Goal: Use online tool/utility: Utilize a website feature to perform a specific function

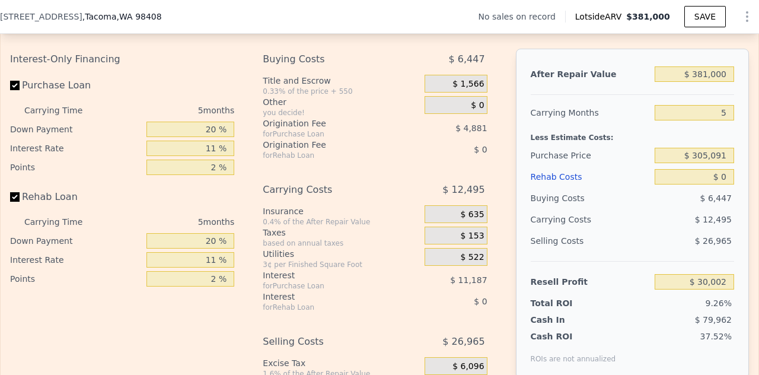
scroll to position [1815, 0]
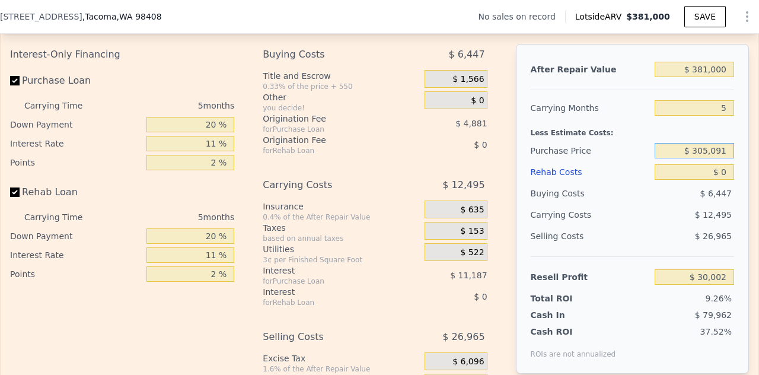
drag, startPoint x: 717, startPoint y: 160, endPoint x: 675, endPoint y: 171, distance: 43.8
click at [675, 171] on div "After Repair Value $ 381,000 Carrying Months 5 Less Estimate Costs: Purchase Pr…" at bounding box center [632, 209] width 233 height 330
type input "$ 260,000"
type input "$ 77,614"
drag, startPoint x: 718, startPoint y: 182, endPoint x: 706, endPoint y: 187, distance: 13.3
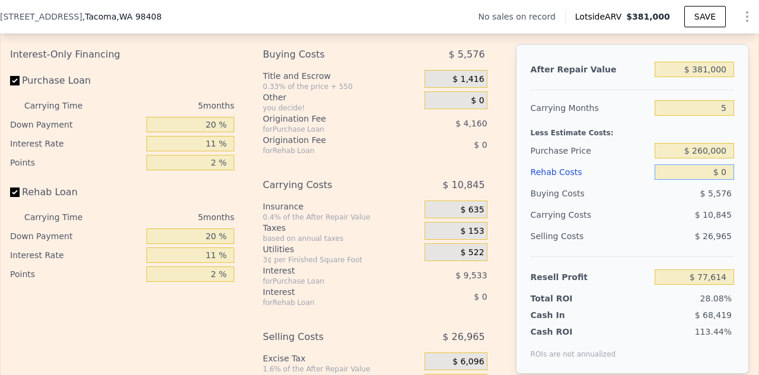
click at [706, 180] on input "$ 0" at bounding box center [694, 171] width 79 height 15
type input "$ 60"
type input "$ 77,553"
type input "$ 60,000"
type input "$ 14,454"
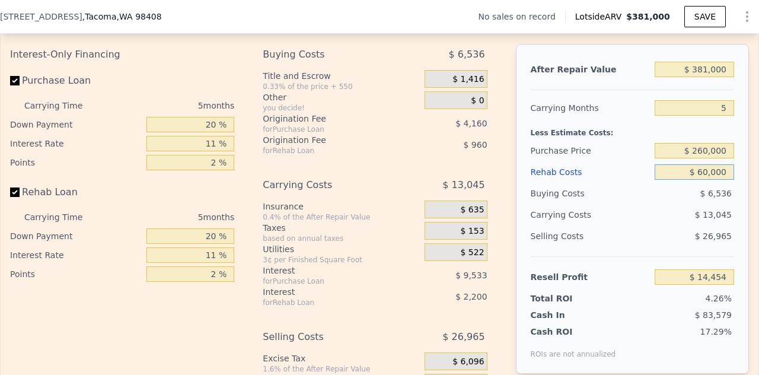
click at [699, 180] on input "$ 60,000" at bounding box center [694, 171] width 79 height 15
type input "$ 40,000"
type input "$ 35,509"
type input "$ 40,000"
click at [715, 116] on input "5" at bounding box center [694, 107] width 79 height 15
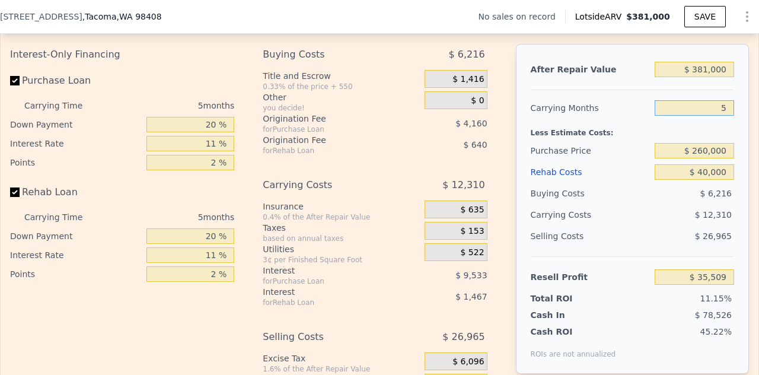
click at [718, 116] on input "5" at bounding box center [694, 107] width 79 height 15
type input "6"
type input "$ 33,047"
type input "5"
type input "$ 35,509"
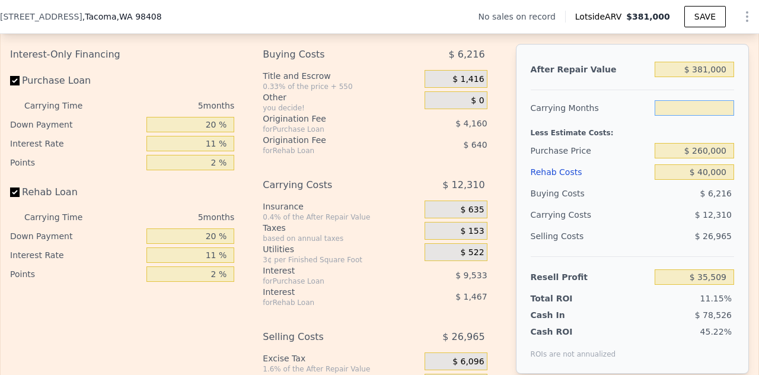
type input "6"
type input "$ 33,047"
type input "6"
click at [701, 77] on input "$ 381,000" at bounding box center [694, 69] width 79 height 15
type input "$ 3,000"
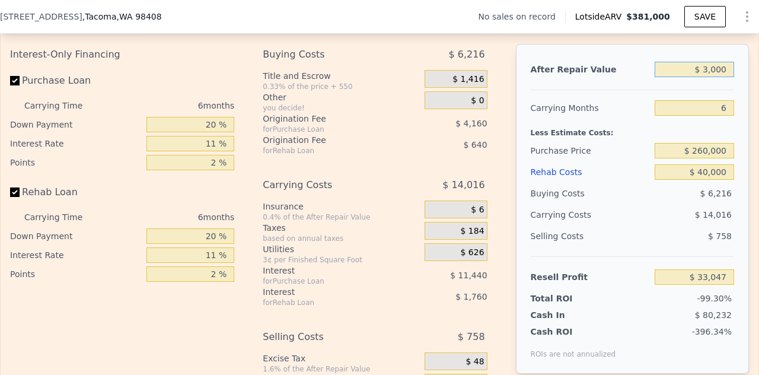
type input "-$ 317,990"
type input "$ 390,000"
type input "$ 41,405"
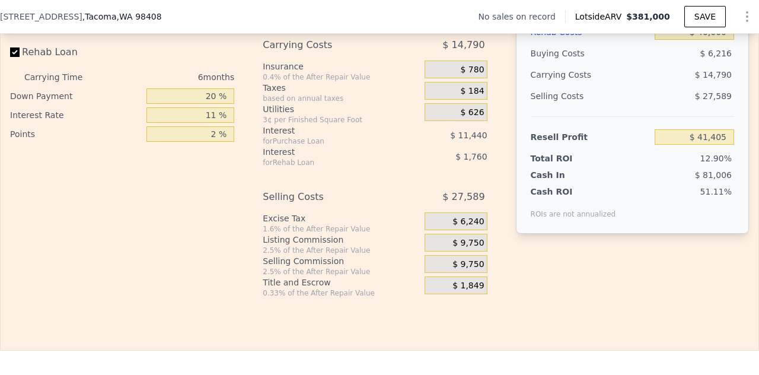
scroll to position [1954, 0]
type input "$ 390,000"
click at [460, 292] on span "$ 1,849" at bounding box center [468, 287] width 31 height 11
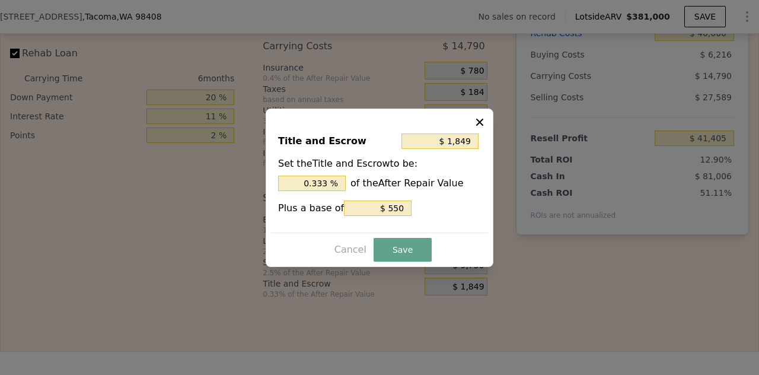
click at [481, 123] on icon at bounding box center [479, 121] width 7 height 7
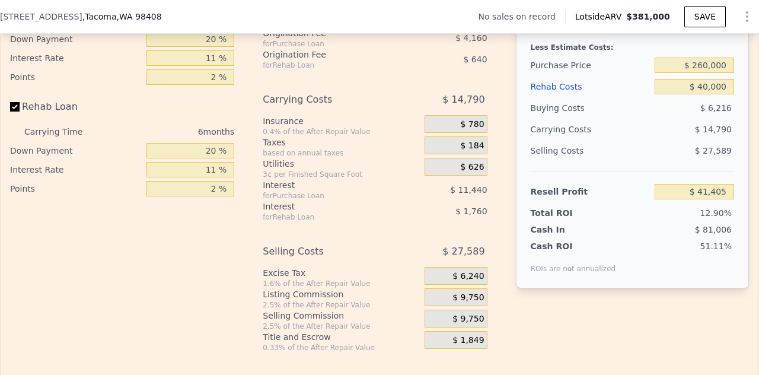
scroll to position [1986, 0]
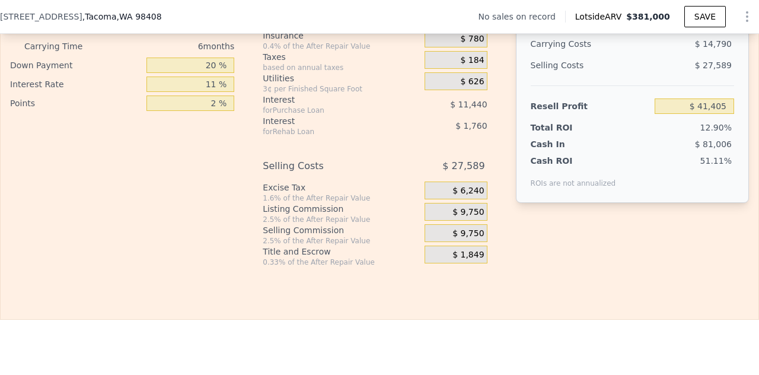
click at [472, 239] on span "$ 9,750" at bounding box center [468, 233] width 31 height 11
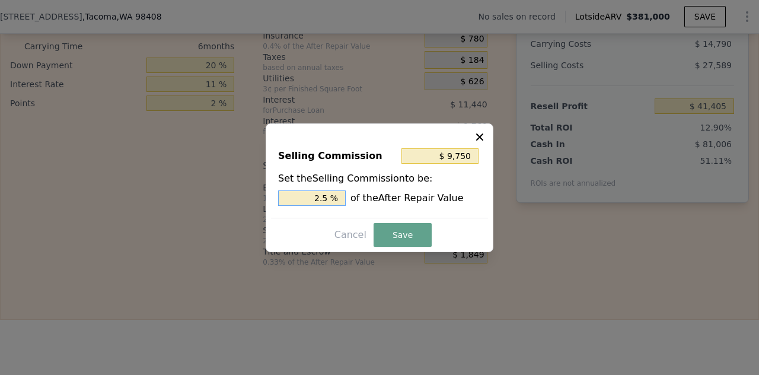
drag, startPoint x: 330, startPoint y: 198, endPoint x: 311, endPoint y: 201, distance: 19.2
click at [311, 201] on input "2.5 %" at bounding box center [312, 197] width 68 height 15
type input "$ 7,800"
type input "2 %"
type input "$ 11,700"
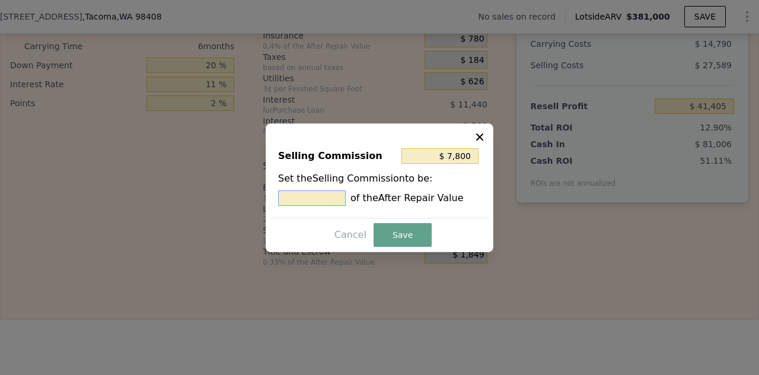
type input "3 %"
type input "$ 7,800"
type input "2. %"
type input "$ 9,750"
type input "2.5 %"
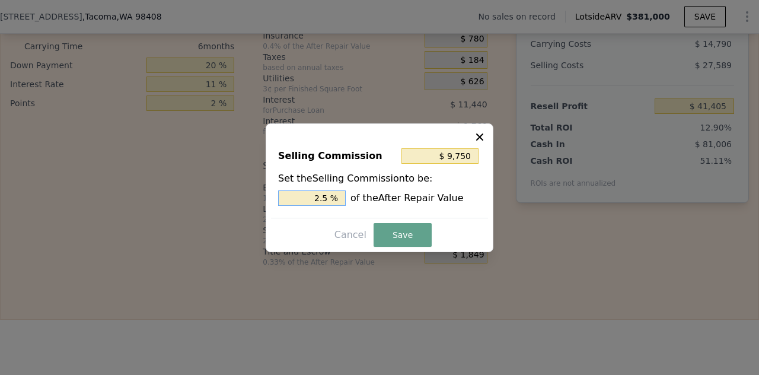
type input "$ 7,800"
type input "2 %"
type input "$ 11,700"
type input "3 %"
click at [394, 237] on button "Save" at bounding box center [403, 235] width 58 height 24
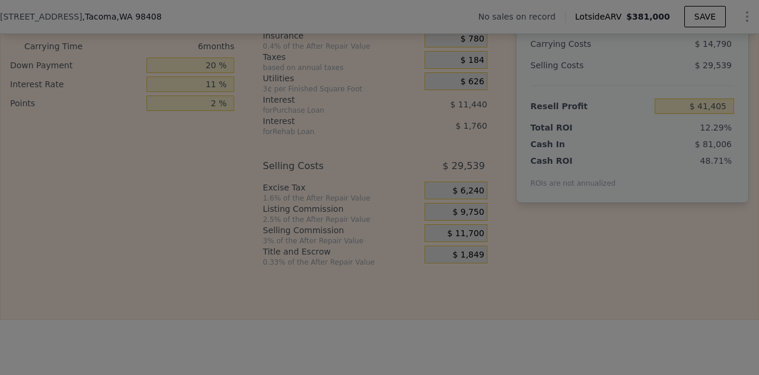
type input "$ 39,455"
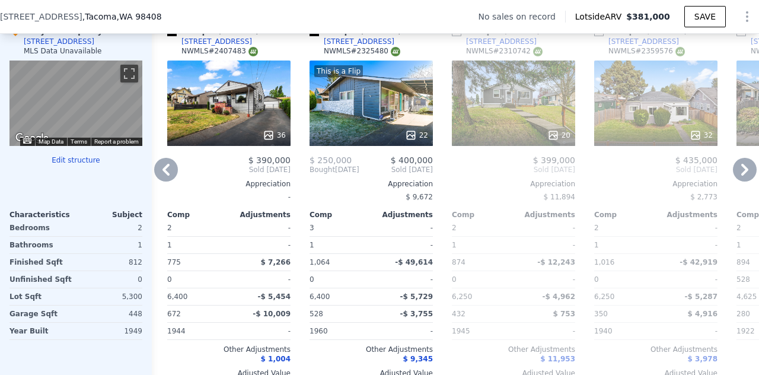
scroll to position [0, 0]
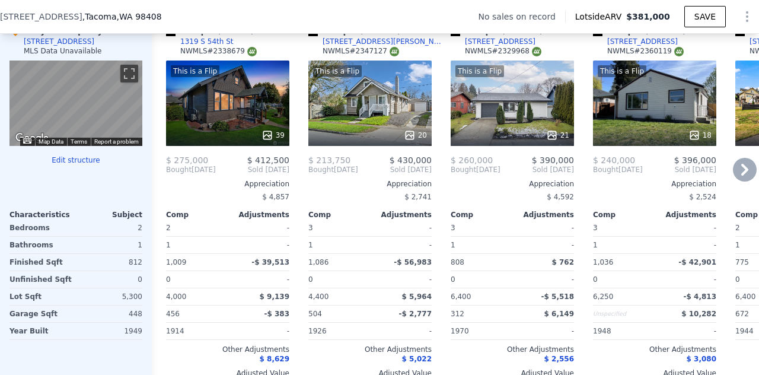
click at [266, 139] on icon at bounding box center [267, 135] width 8 height 8
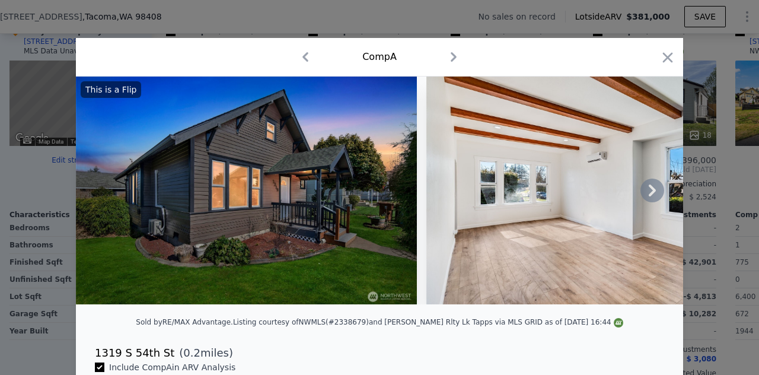
click at [651, 194] on icon at bounding box center [652, 190] width 7 height 12
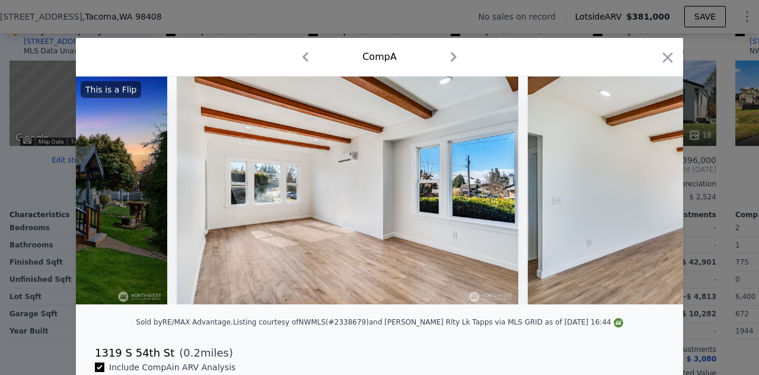
scroll to position [0, 285]
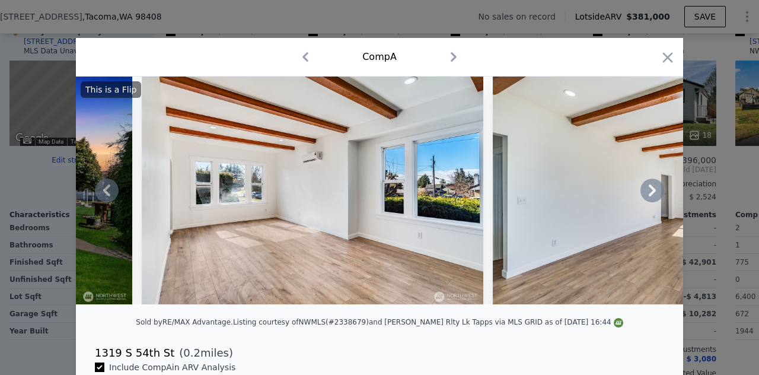
click at [651, 194] on icon at bounding box center [652, 190] width 7 height 12
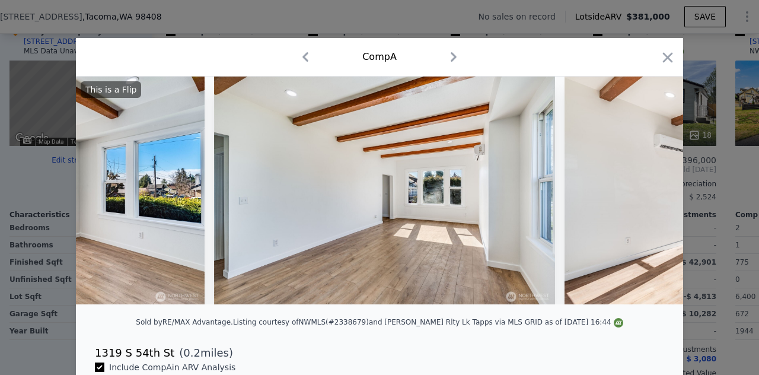
scroll to position [0, 570]
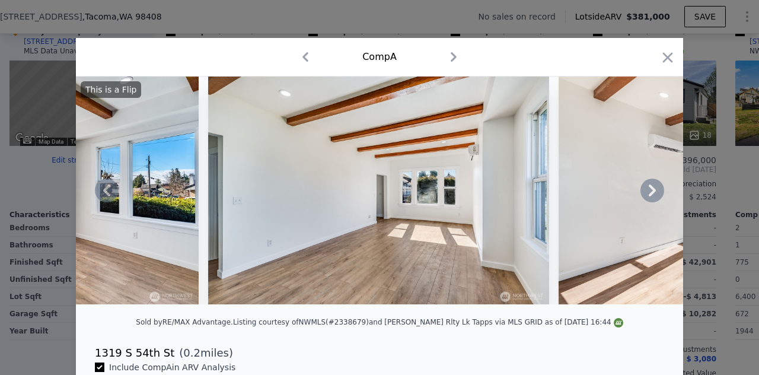
click at [651, 194] on icon at bounding box center [652, 190] width 7 height 12
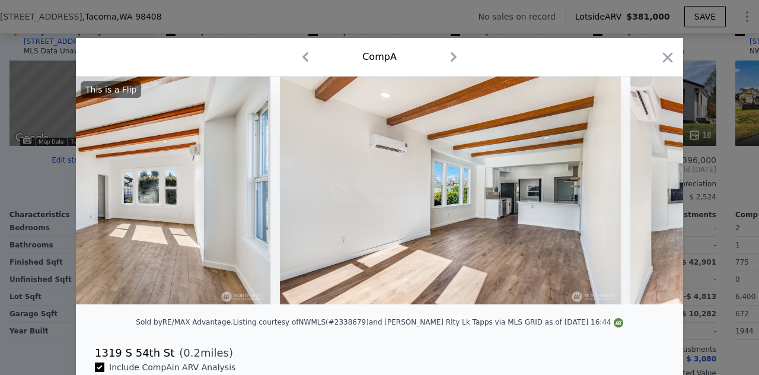
scroll to position [0, 854]
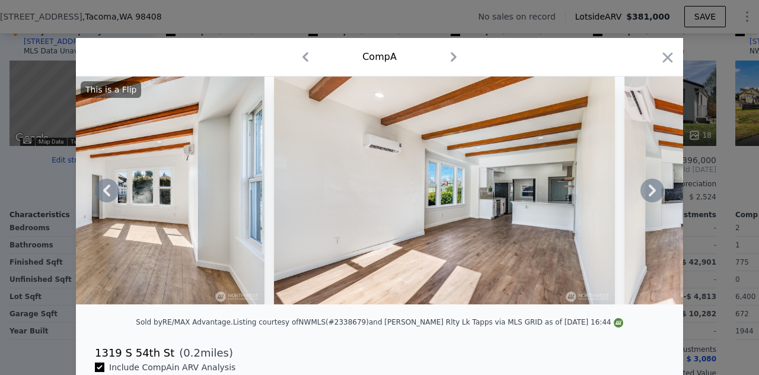
click at [651, 194] on icon at bounding box center [652, 190] width 7 height 12
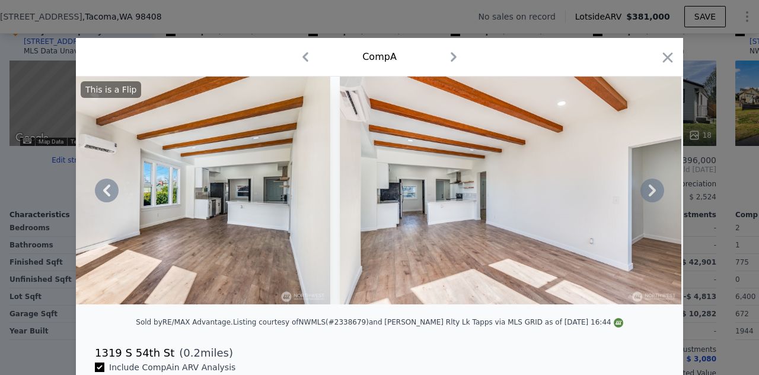
click at [651, 194] on icon at bounding box center [652, 190] width 7 height 12
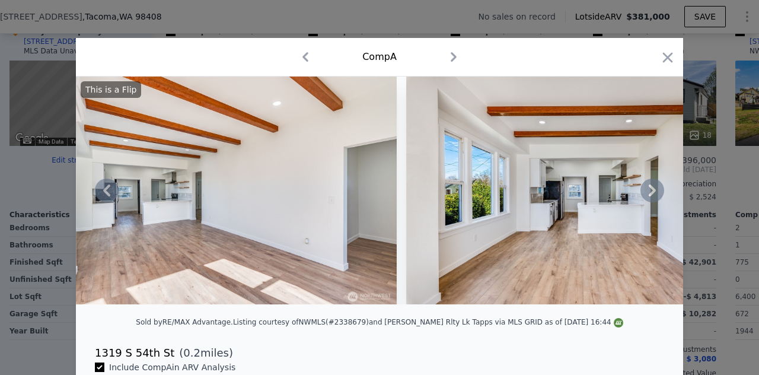
click at [651, 194] on icon at bounding box center [652, 190] width 7 height 12
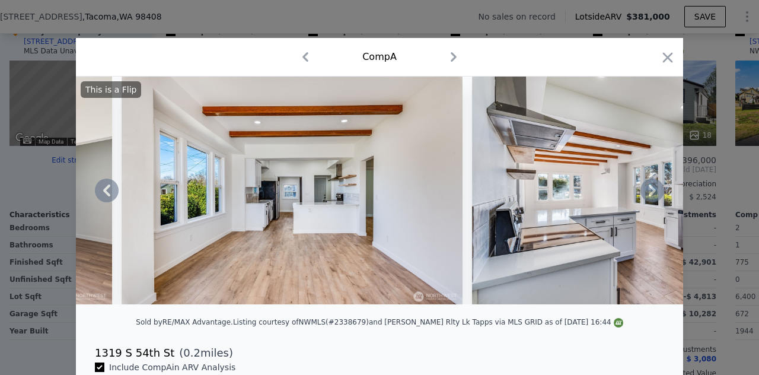
click at [651, 194] on icon at bounding box center [652, 190] width 7 height 12
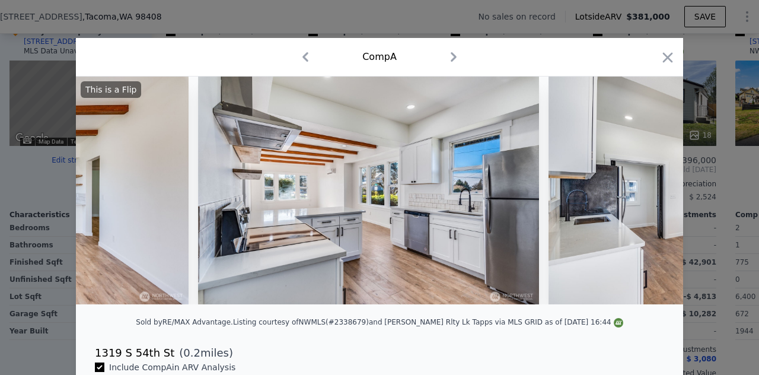
scroll to position [0, 1993]
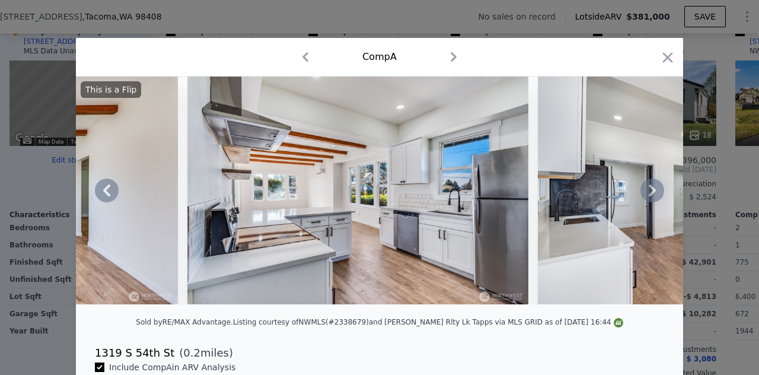
click at [650, 194] on icon at bounding box center [652, 190] width 7 height 12
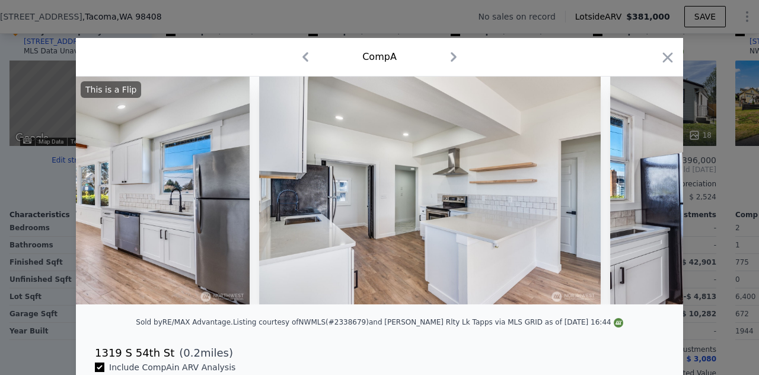
scroll to position [0, 2278]
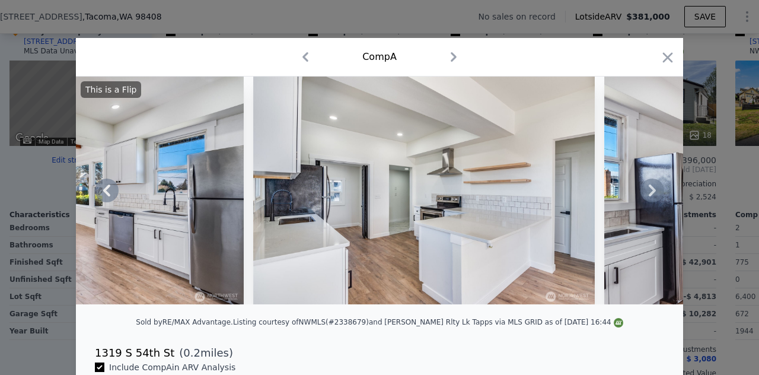
click at [650, 194] on icon at bounding box center [652, 190] width 7 height 12
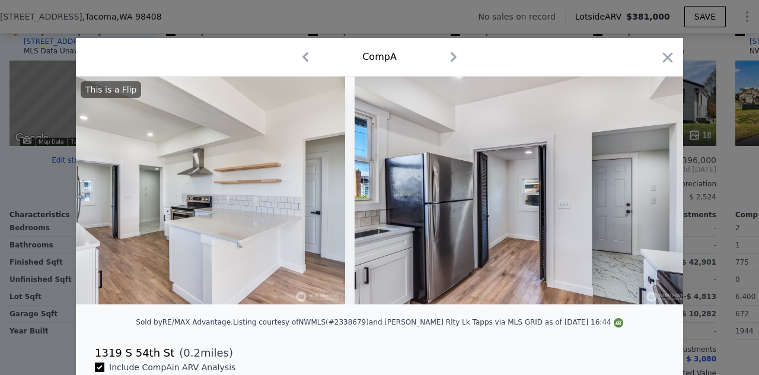
scroll to position [0, 2563]
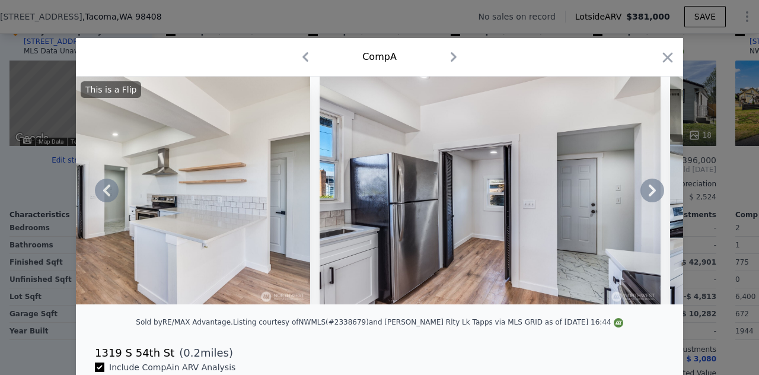
click at [650, 194] on icon at bounding box center [652, 190] width 7 height 12
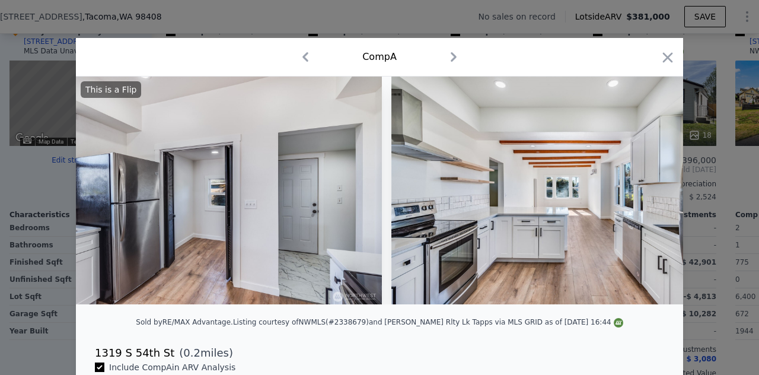
scroll to position [0, 2848]
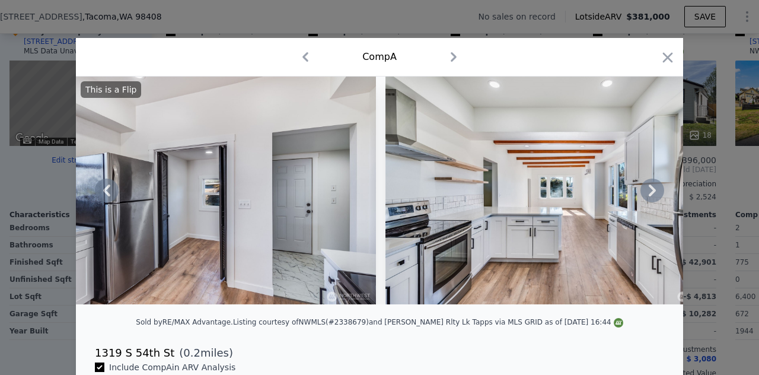
click at [650, 194] on icon at bounding box center [652, 190] width 7 height 12
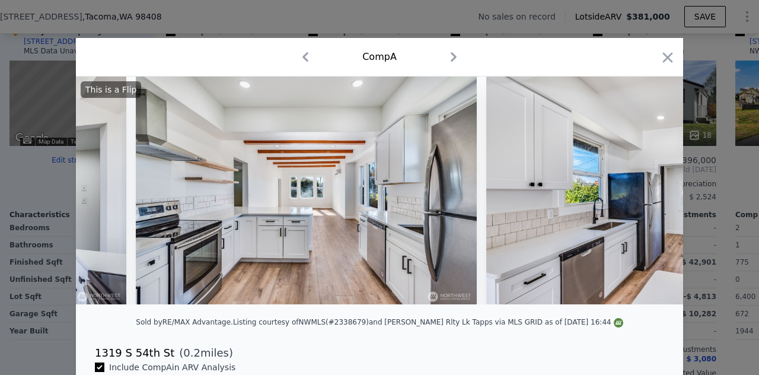
scroll to position [0, 3132]
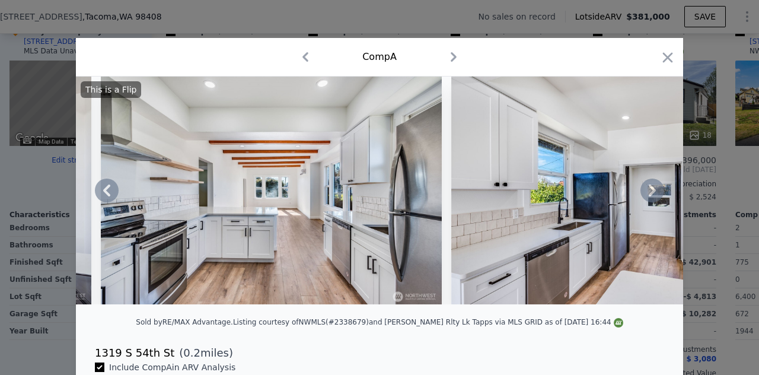
click at [650, 194] on icon at bounding box center [652, 190] width 7 height 12
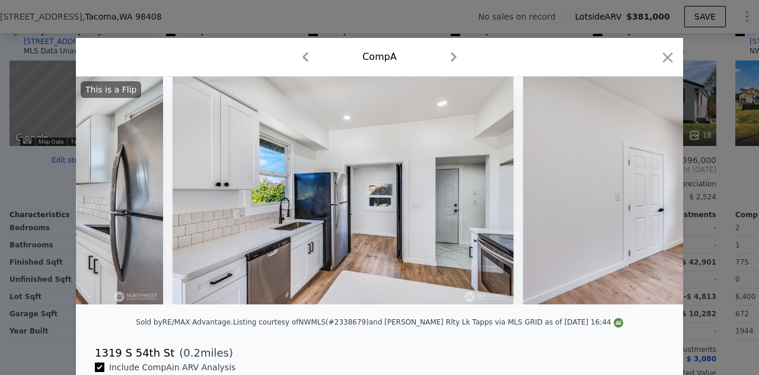
scroll to position [0, 3417]
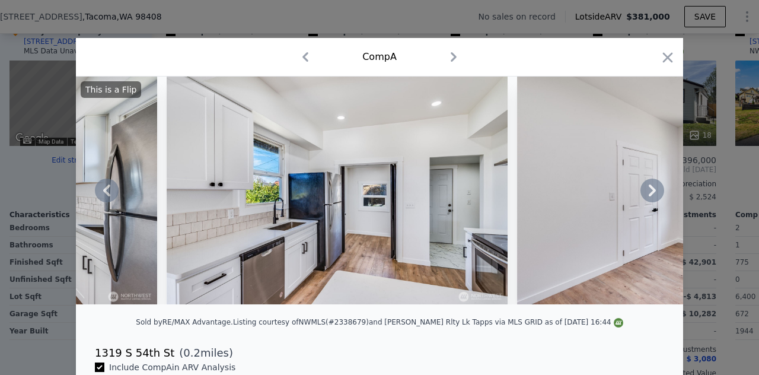
click at [650, 194] on icon at bounding box center [652, 190] width 7 height 12
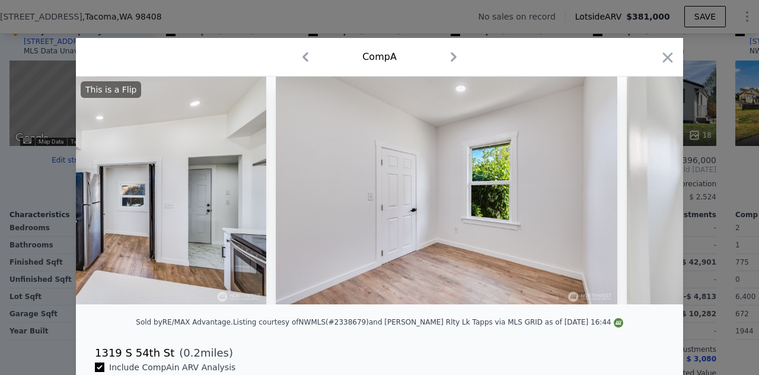
scroll to position [0, 3702]
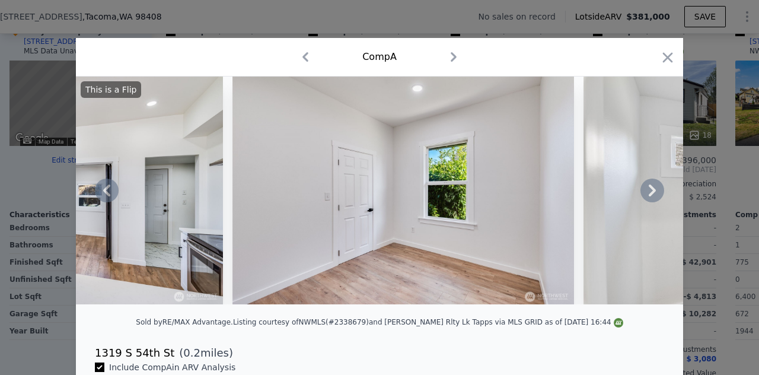
click at [650, 194] on icon at bounding box center [652, 190] width 7 height 12
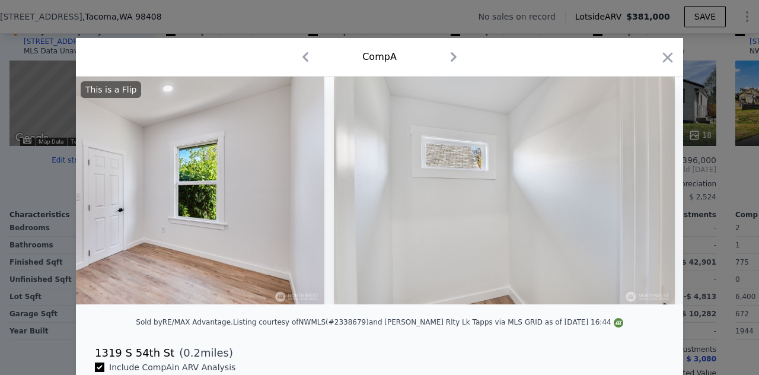
scroll to position [0, 3987]
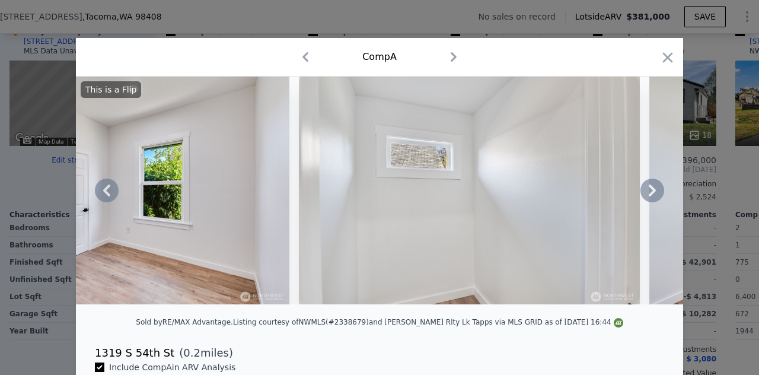
click at [650, 194] on icon at bounding box center [652, 190] width 7 height 12
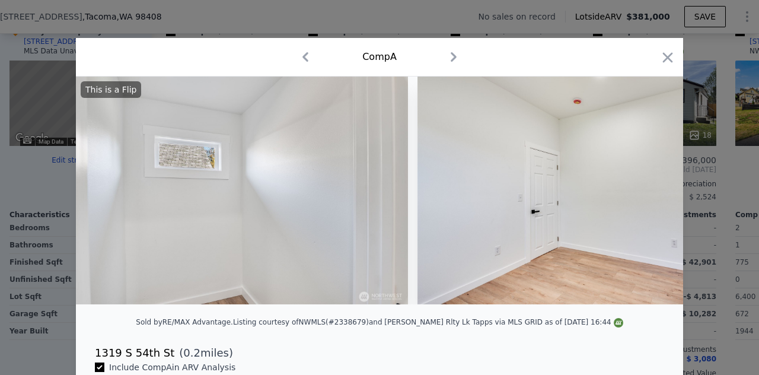
scroll to position [0, 4271]
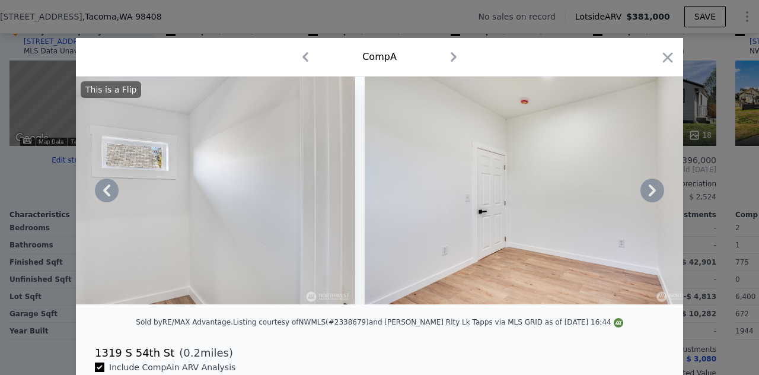
click at [650, 194] on icon at bounding box center [652, 190] width 7 height 12
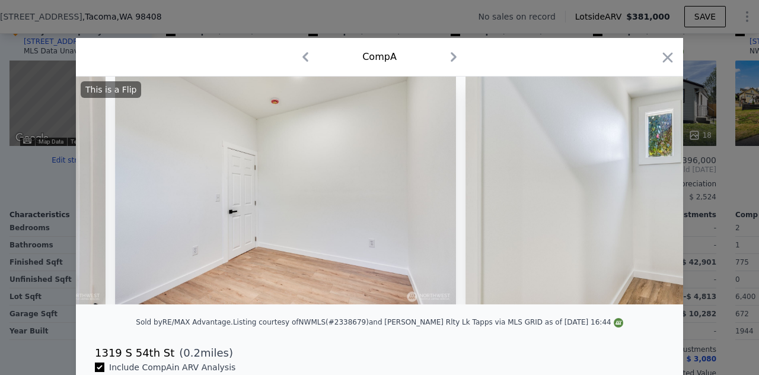
scroll to position [0, 4556]
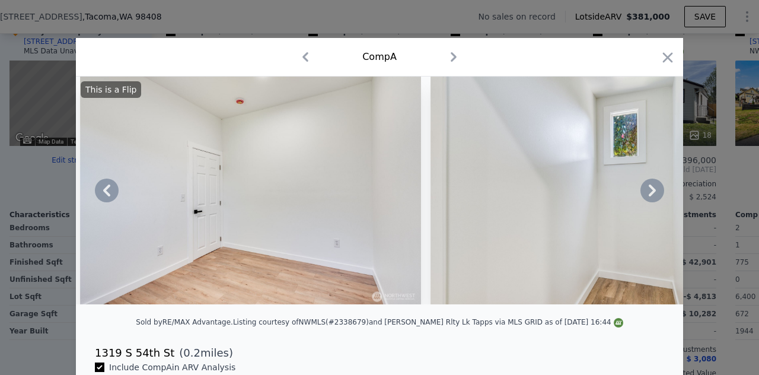
click at [650, 194] on icon at bounding box center [652, 190] width 7 height 12
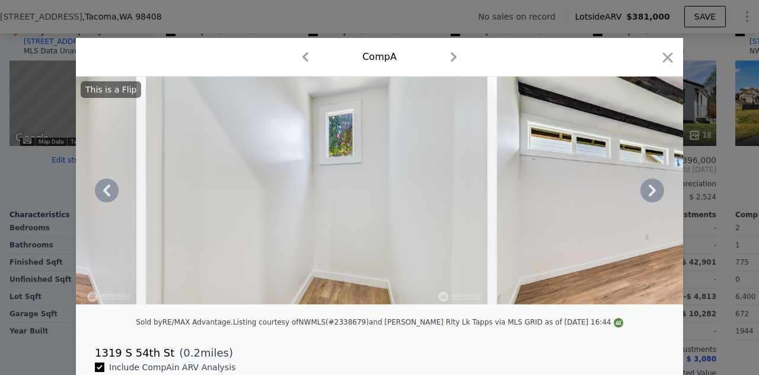
click at [650, 194] on icon at bounding box center [652, 190] width 7 height 12
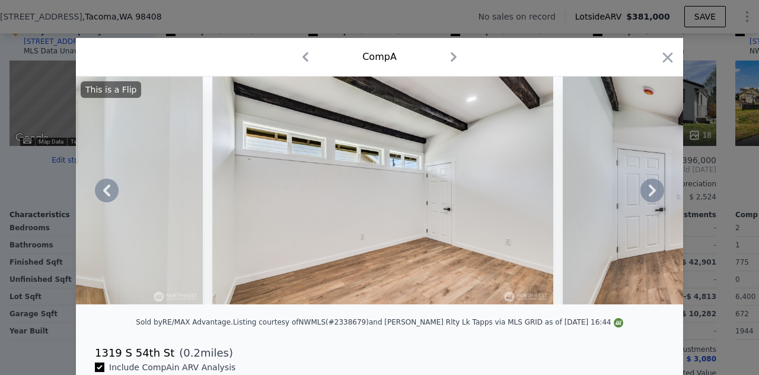
click at [650, 194] on icon at bounding box center [652, 190] width 7 height 12
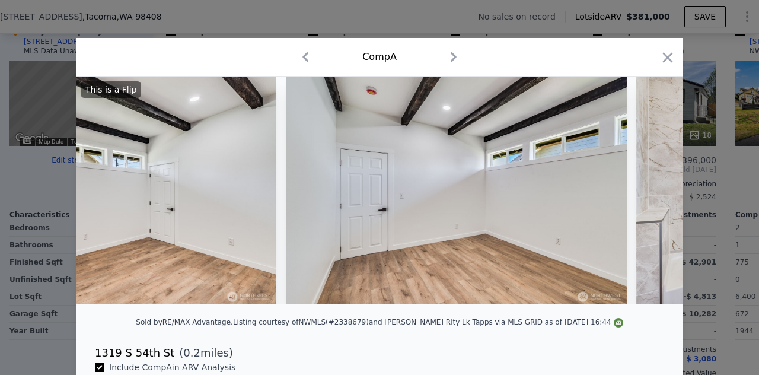
scroll to position [0, 5410]
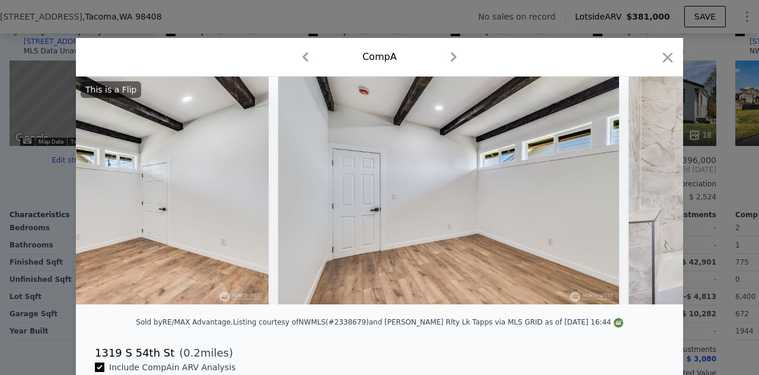
click at [650, 194] on div "This is a Flip" at bounding box center [379, 191] width 607 height 228
click at [650, 194] on icon at bounding box center [652, 190] width 7 height 12
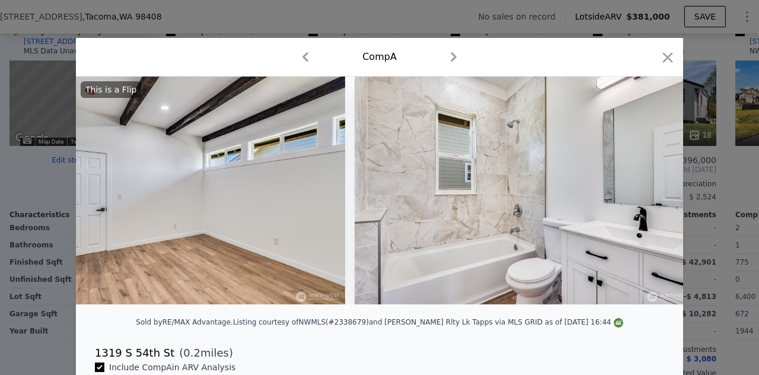
scroll to position [0, 5695]
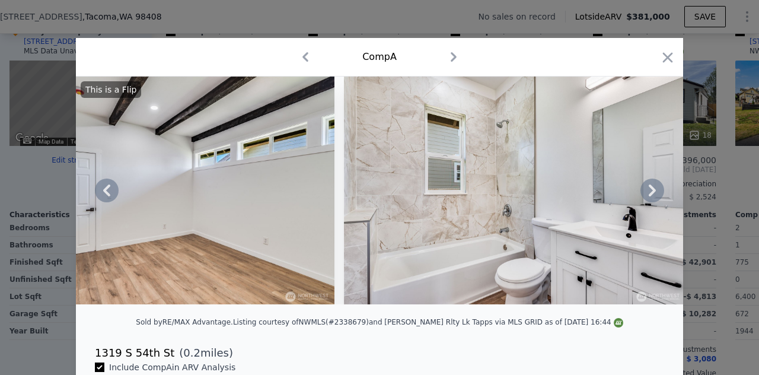
click at [650, 194] on icon at bounding box center [652, 190] width 7 height 12
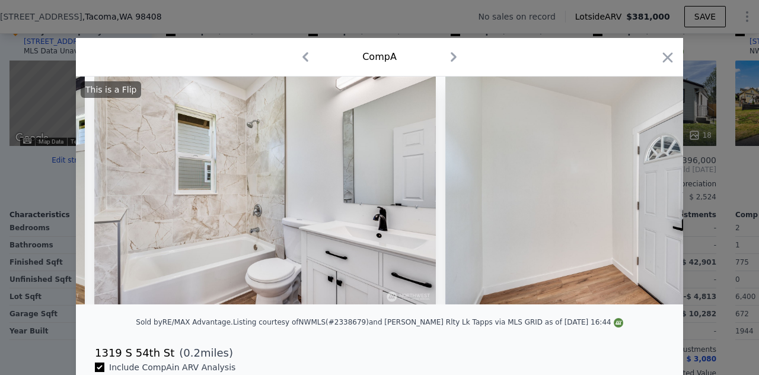
scroll to position [0, 5980]
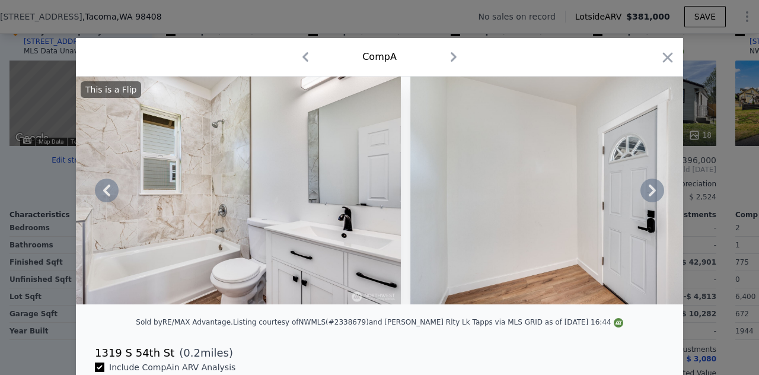
click at [650, 194] on icon at bounding box center [652, 190] width 7 height 12
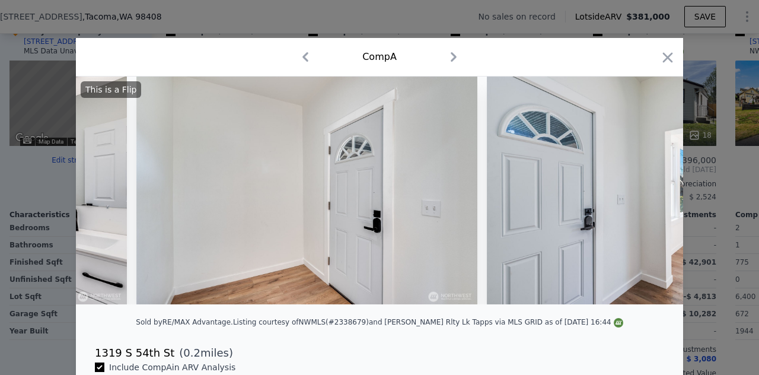
scroll to position [0, 6265]
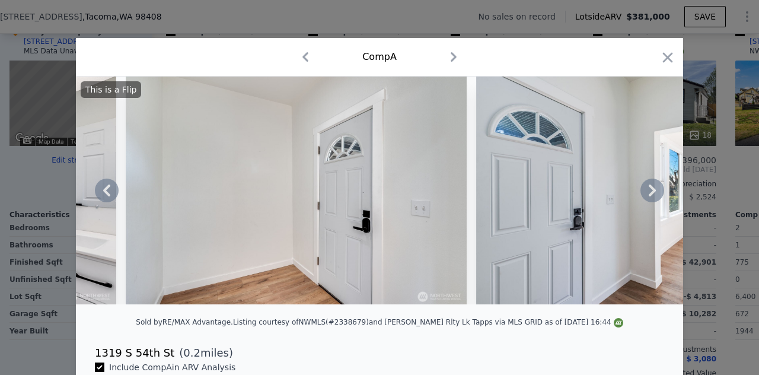
click at [650, 194] on div "This is a Flip" at bounding box center [379, 191] width 607 height 228
click at [650, 194] on icon at bounding box center [652, 190] width 7 height 12
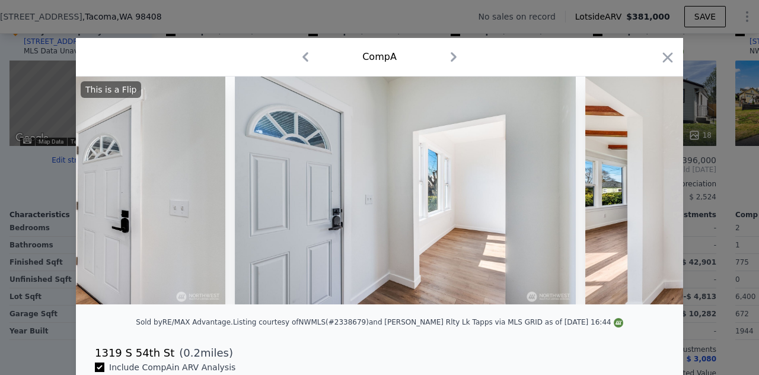
scroll to position [0, 6549]
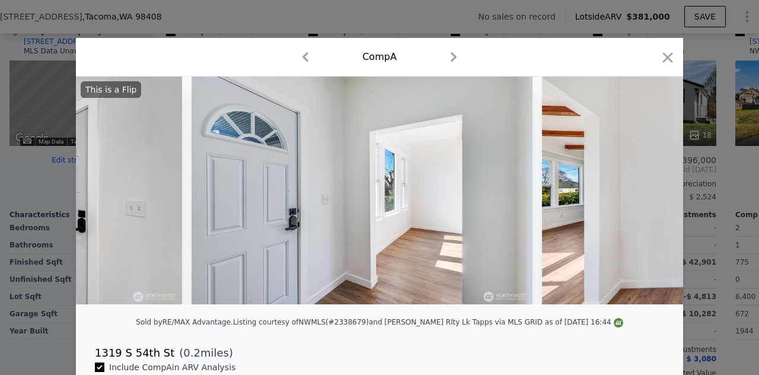
click at [650, 194] on div "This is a Flip" at bounding box center [379, 191] width 607 height 228
click at [650, 194] on icon at bounding box center [652, 190] width 7 height 12
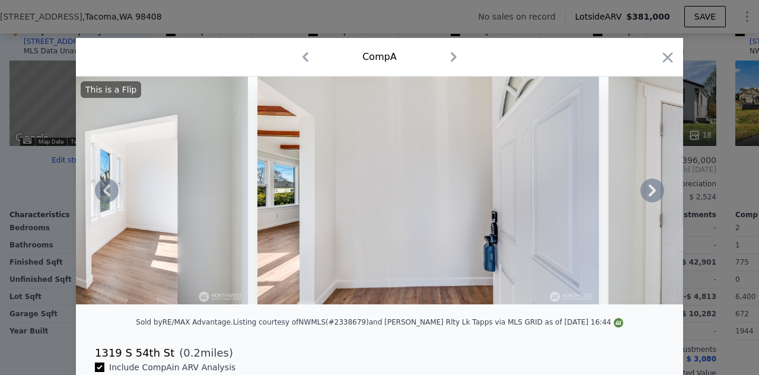
click at [650, 194] on icon at bounding box center [652, 190] width 7 height 12
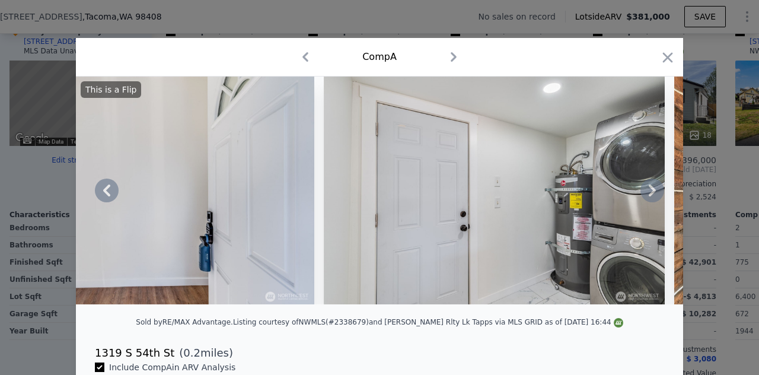
click at [650, 194] on icon at bounding box center [652, 190] width 7 height 12
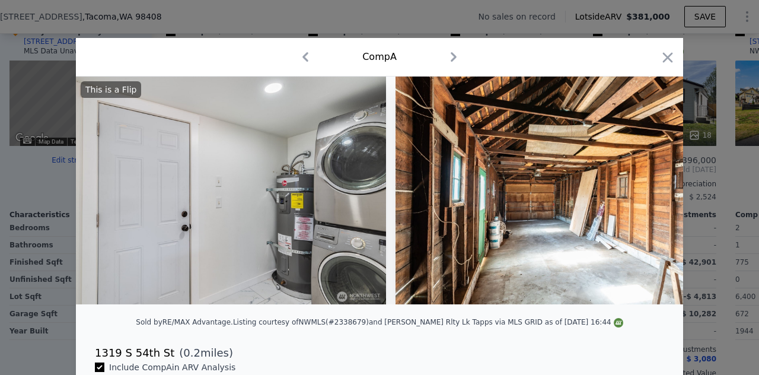
scroll to position [0, 7404]
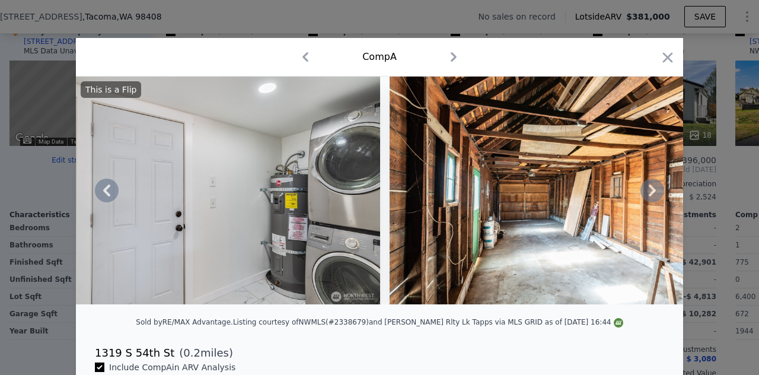
click at [650, 194] on icon at bounding box center [652, 190] width 7 height 12
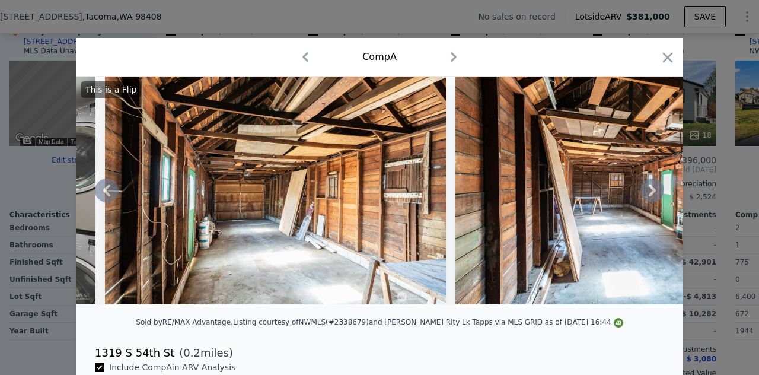
click at [650, 194] on icon at bounding box center [652, 190] width 7 height 12
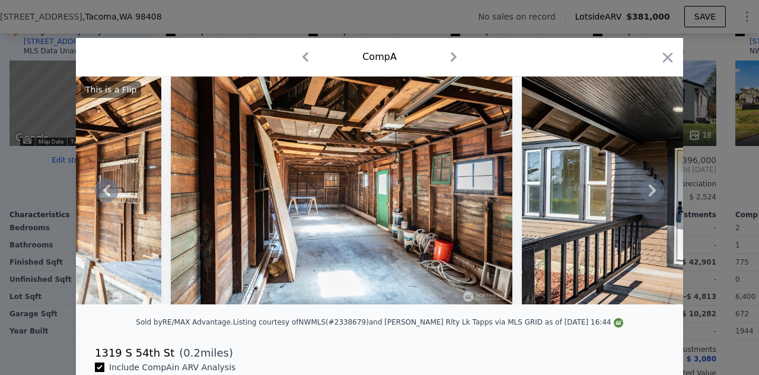
click at [650, 194] on icon at bounding box center [652, 190] width 7 height 12
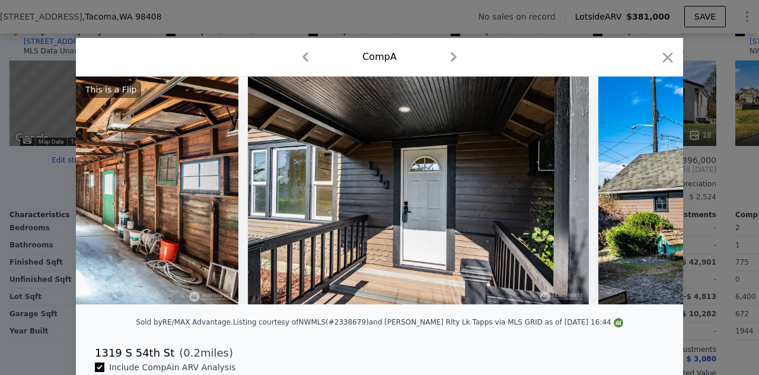
scroll to position [0, 8258]
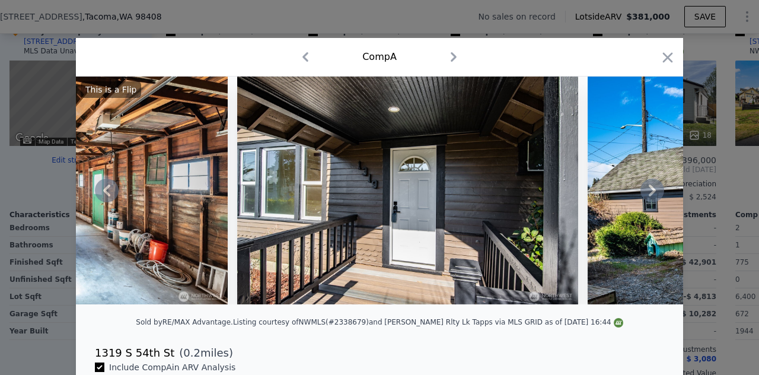
click at [650, 194] on icon at bounding box center [652, 190] width 7 height 12
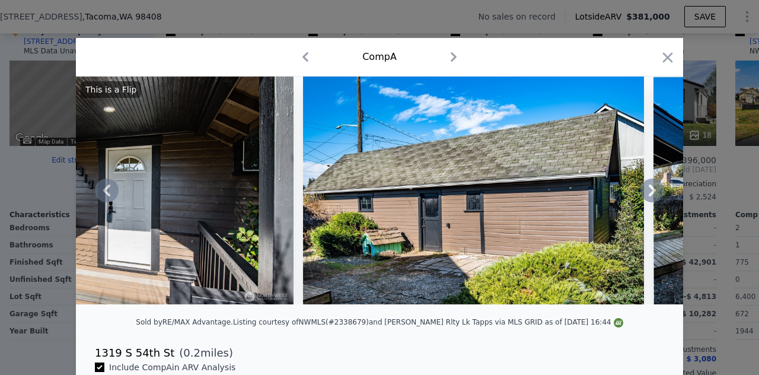
click at [650, 194] on icon at bounding box center [652, 190] width 7 height 12
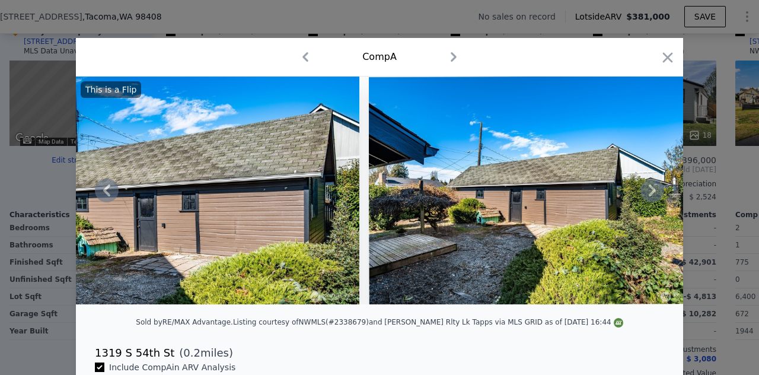
click at [650, 194] on icon at bounding box center [652, 190] width 7 height 12
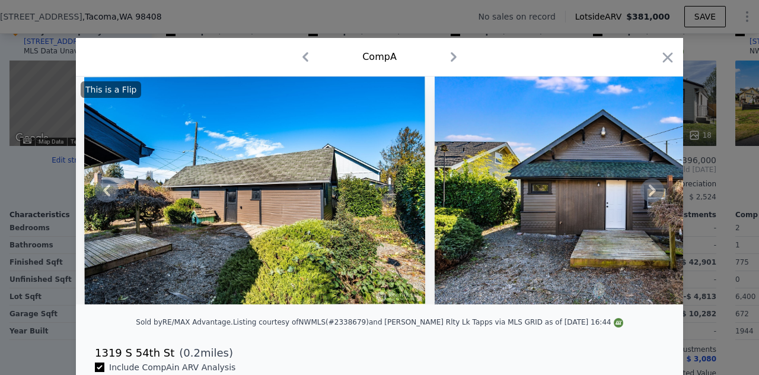
click at [650, 194] on icon at bounding box center [652, 190] width 7 height 12
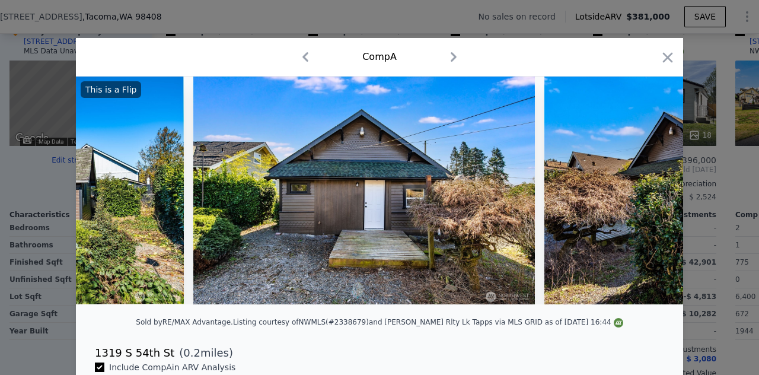
scroll to position [0, 9397]
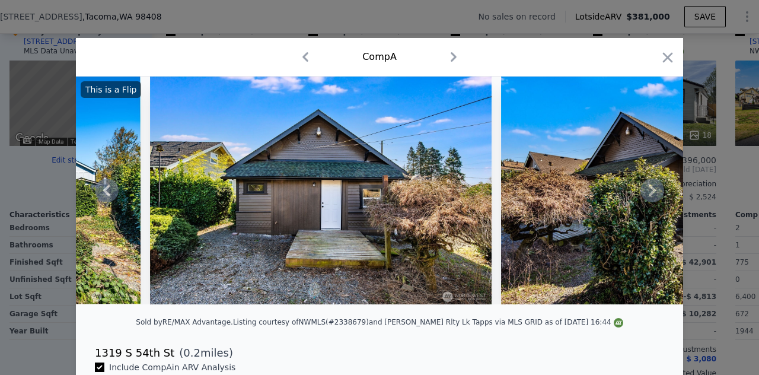
click at [650, 194] on div "This is a Flip" at bounding box center [379, 191] width 607 height 228
click at [650, 194] on icon at bounding box center [652, 190] width 7 height 12
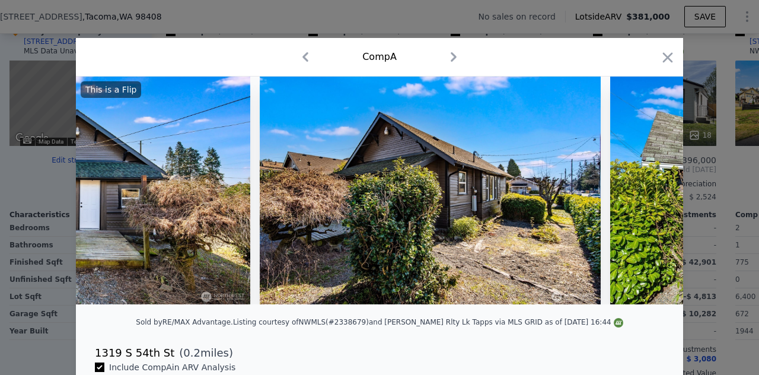
scroll to position [0, 9682]
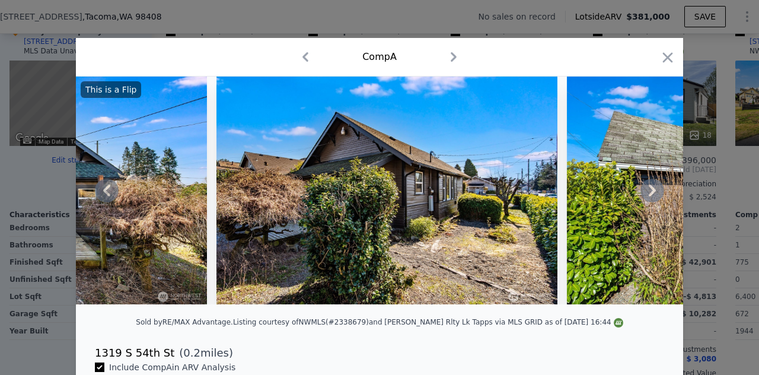
click at [650, 194] on icon at bounding box center [652, 190] width 7 height 12
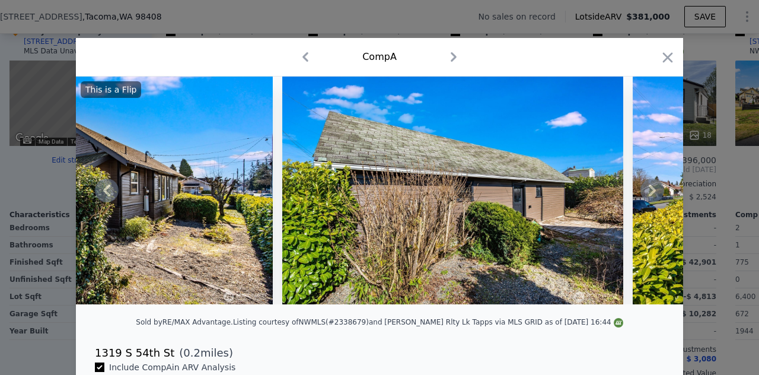
click at [650, 194] on icon at bounding box center [652, 190] width 7 height 12
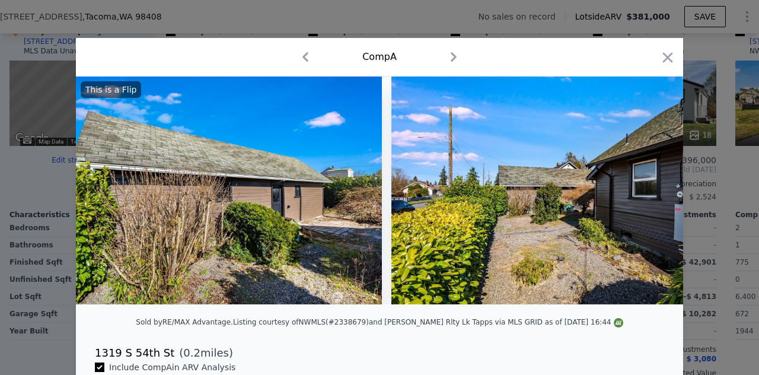
scroll to position [0, 10251]
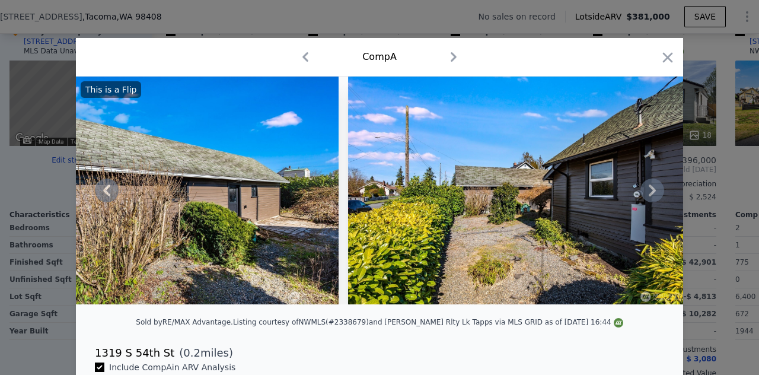
click at [650, 194] on icon at bounding box center [652, 190] width 7 height 12
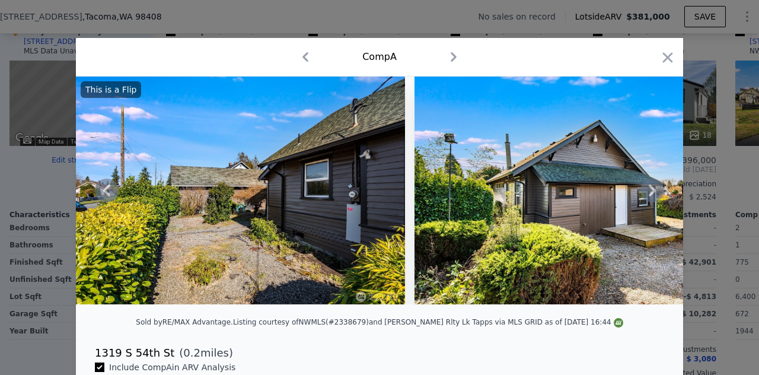
click at [650, 194] on icon at bounding box center [652, 190] width 7 height 12
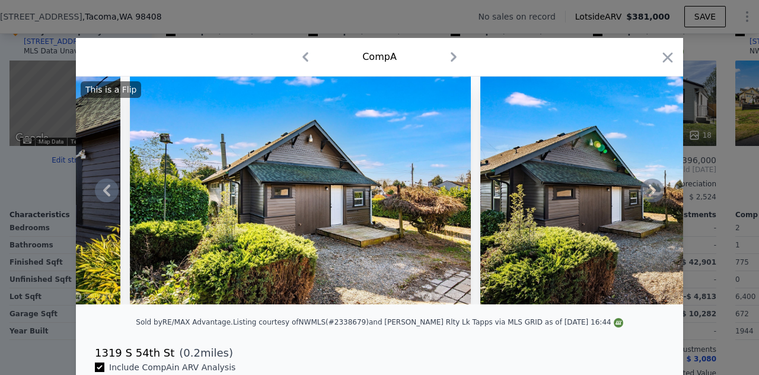
click at [650, 194] on icon at bounding box center [652, 190] width 7 height 12
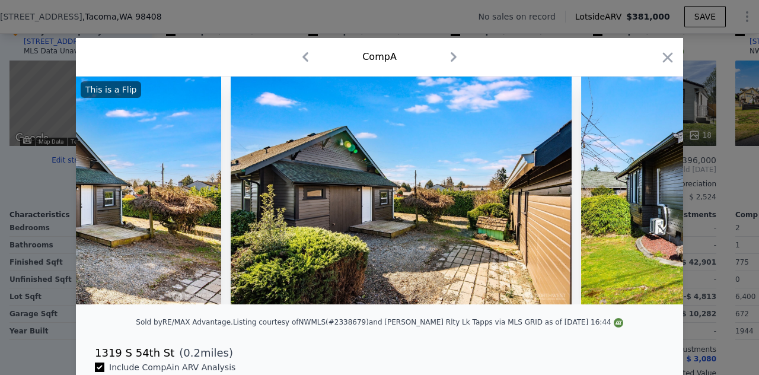
scroll to position [0, 11106]
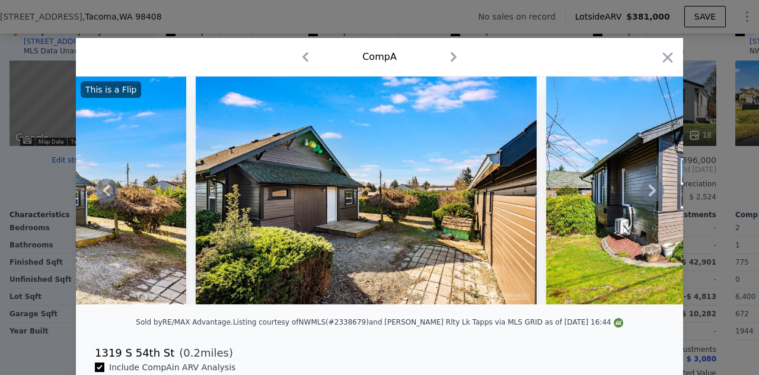
click at [650, 194] on icon at bounding box center [652, 190] width 7 height 12
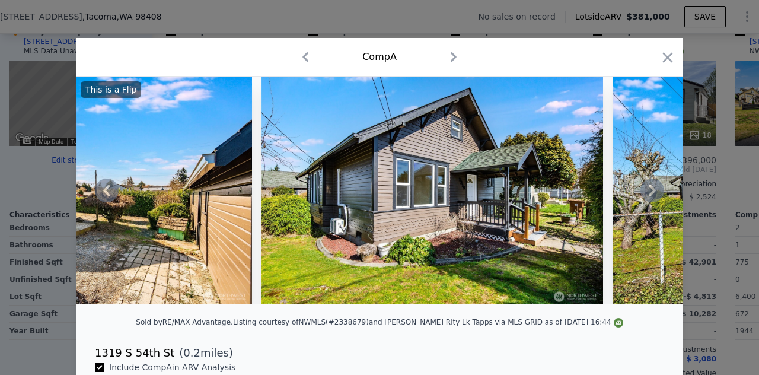
click at [650, 194] on icon at bounding box center [652, 190] width 7 height 12
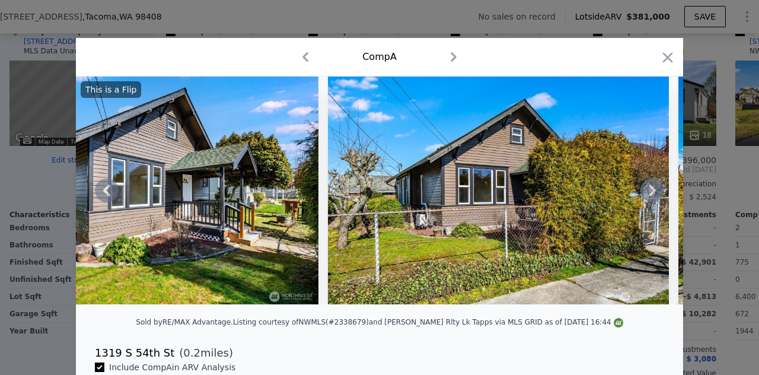
click at [650, 194] on icon at bounding box center [652, 190] width 7 height 12
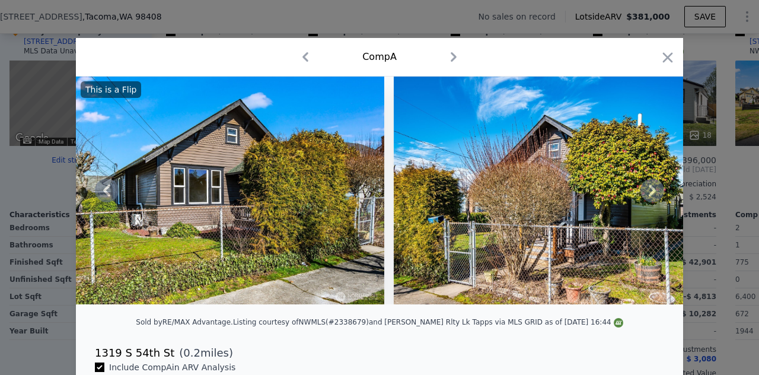
click at [650, 194] on icon at bounding box center [652, 190] width 7 height 12
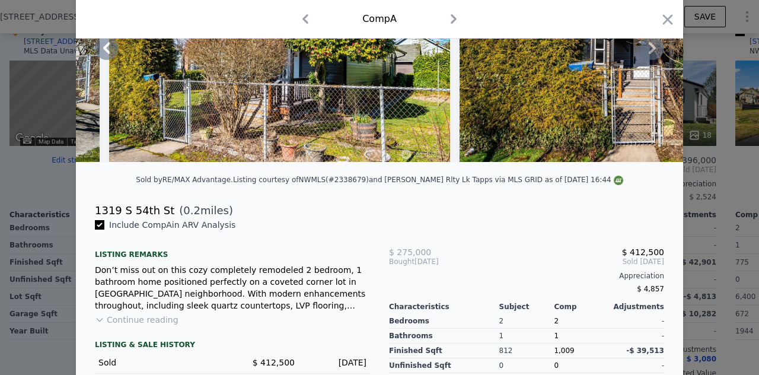
scroll to position [141, 0]
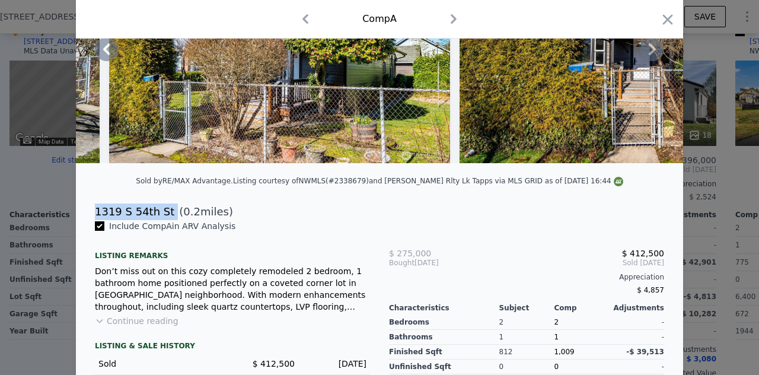
drag, startPoint x: 91, startPoint y: 220, endPoint x: 157, endPoint y: 218, distance: 65.3
click at [157, 218] on div "[STREET_ADDRESS] ( 0.2 miles)" at bounding box center [379, 211] width 588 height 17
copy div "1319 S 54th St"
click at [663, 21] on icon "button" at bounding box center [668, 19] width 10 height 10
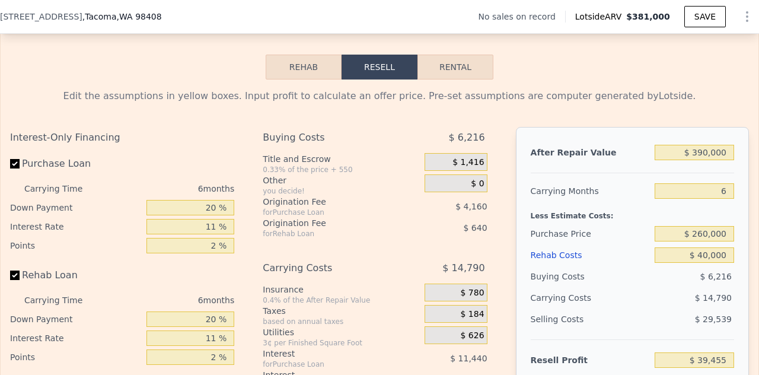
scroll to position [1732, 0]
click at [461, 79] on button "Rental" at bounding box center [456, 67] width 76 height 25
select select "30"
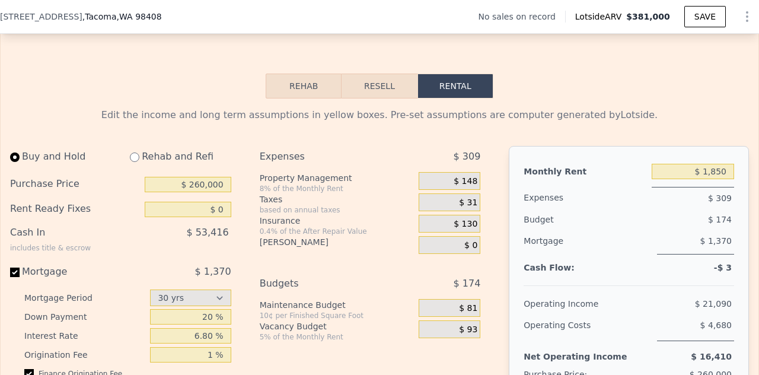
scroll to position [1712, 0]
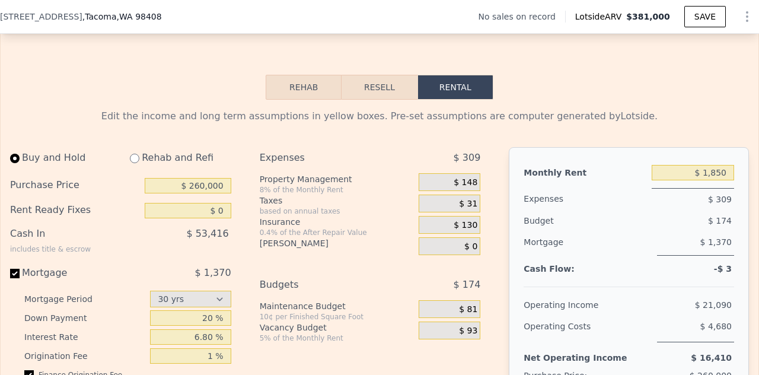
click at [313, 93] on button "Rehab" at bounding box center [304, 87] width 76 height 25
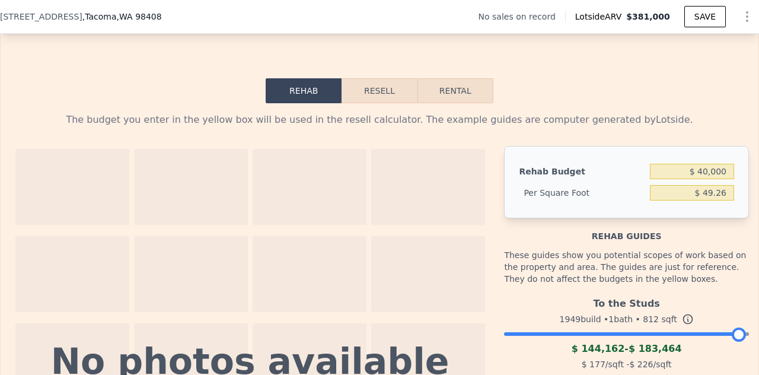
scroll to position [1705, 0]
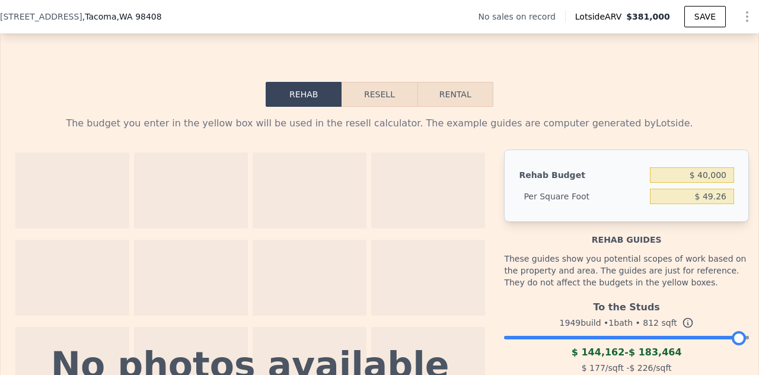
click at [373, 105] on button "Resell" at bounding box center [379, 94] width 75 height 25
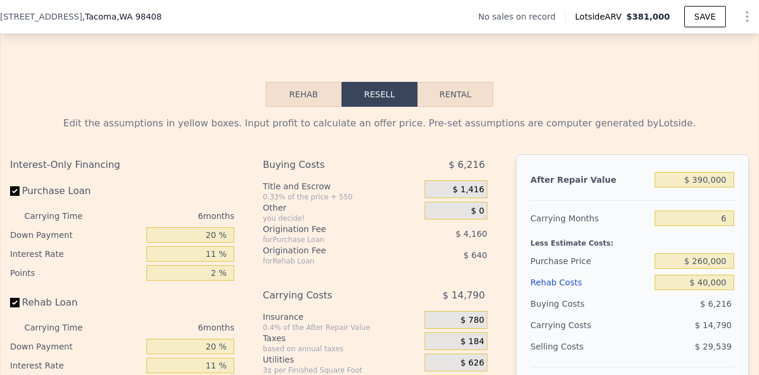
scroll to position [1779, 0]
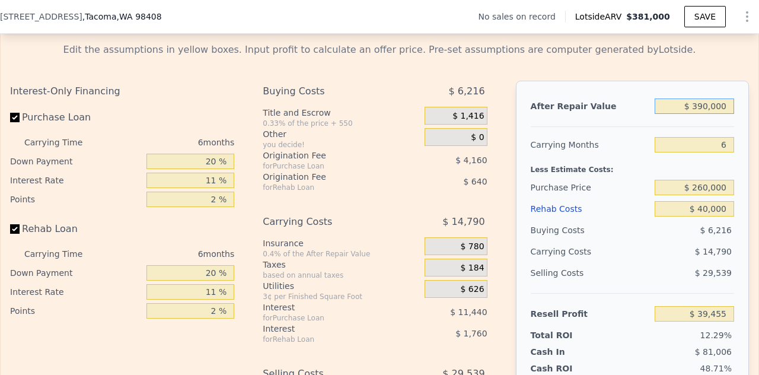
click at [696, 114] on input "$ 390,000" at bounding box center [694, 105] width 79 height 15
click at [698, 114] on input "$ 390,000" at bounding box center [694, 105] width 79 height 15
type input "$ 30,000"
type input "-$ 293,066"
type input "$ 380,000"
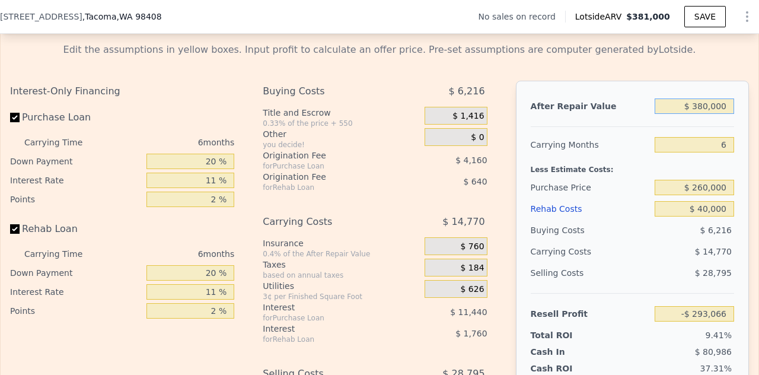
type input "$ 30,219"
click at [726, 132] on div "After Repair Value $ 380,000 Carrying Months 6 Less Estimate Costs: Purchase Pr…" at bounding box center [632, 246] width 233 height 330
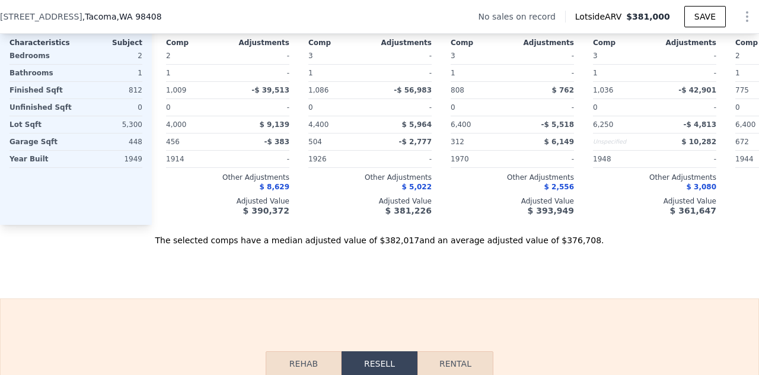
scroll to position [1389, 0]
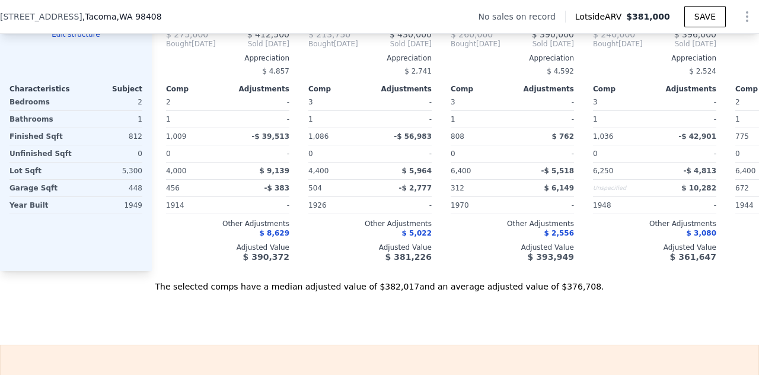
type input "$ 381,000"
type input "5"
type input "$ 0"
type input "$ 30,002"
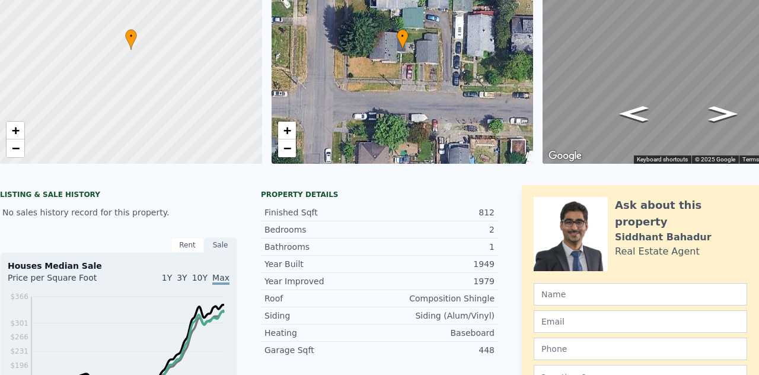
scroll to position [37, 0]
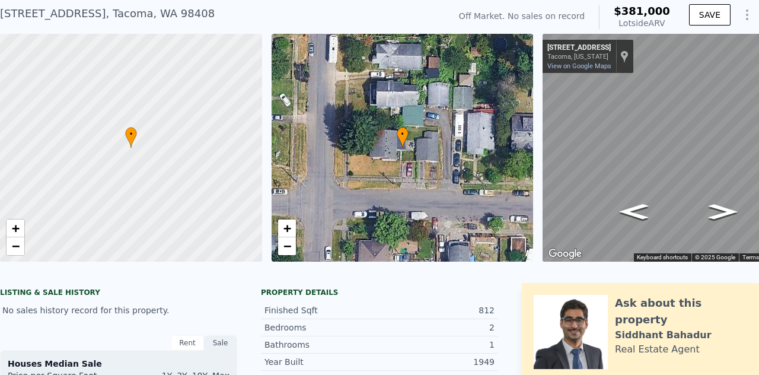
scroll to position [13, 0]
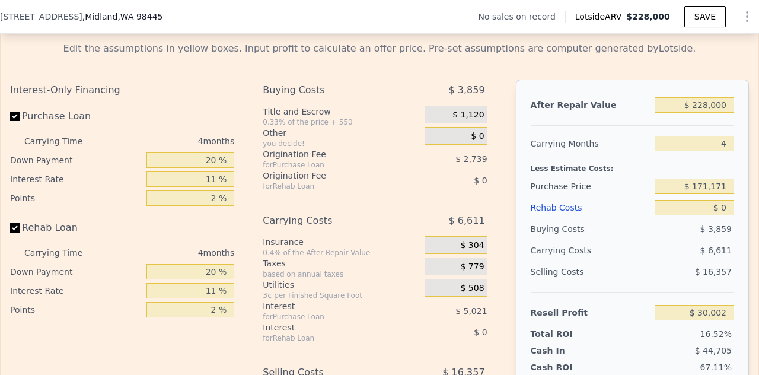
scroll to position [1733, 0]
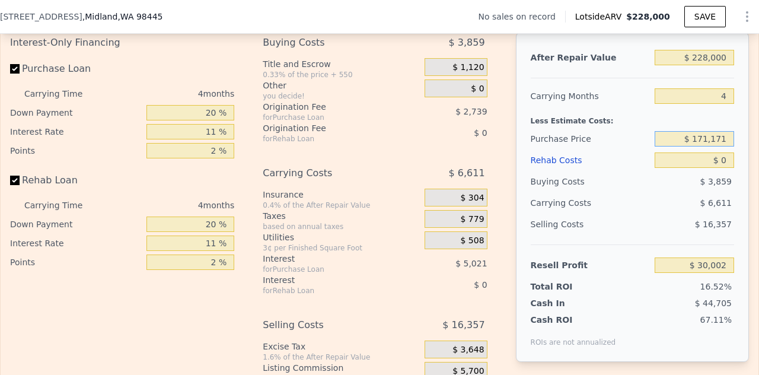
drag, startPoint x: 721, startPoint y: 151, endPoint x: 676, endPoint y: 152, distance: 45.1
click at [676, 147] on input "$ 171,171" at bounding box center [694, 138] width 79 height 15
type input "$ 285,000"
click at [721, 65] on input "$ 228,000" at bounding box center [694, 57] width 79 height 15
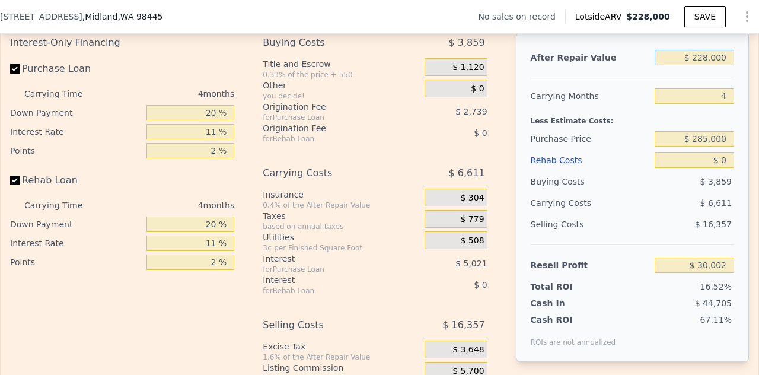
type input "-$ 89,367"
type input "$ 4"
type input "-$ 301,252"
type input "$ 475"
type input "-$ 300,816"
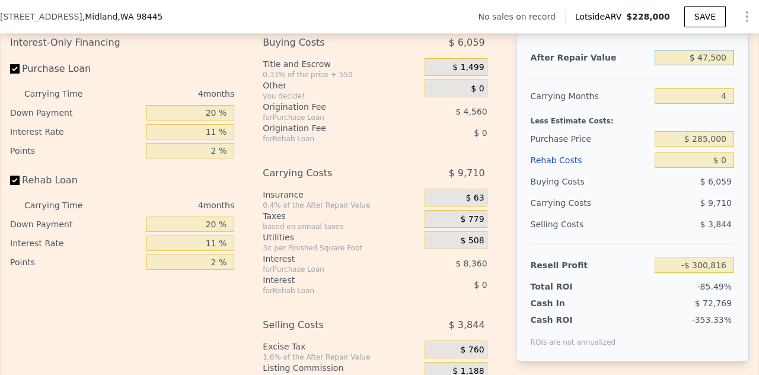
type input "$ 475,000"
type input "$ 140,179"
type input "$ 475,000"
click at [720, 168] on input "$ 0" at bounding box center [694, 159] width 79 height 15
type input "$ 6"
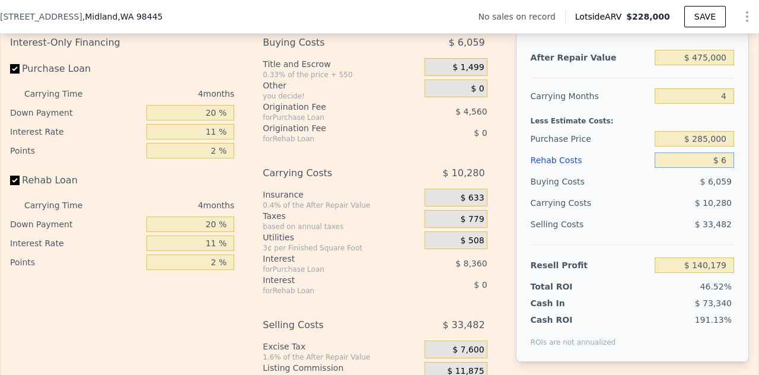
type input "$ 140,173"
type input "$ 60"
type input "$ 140,118"
type input "$ 60,000"
type input "$ 77,459"
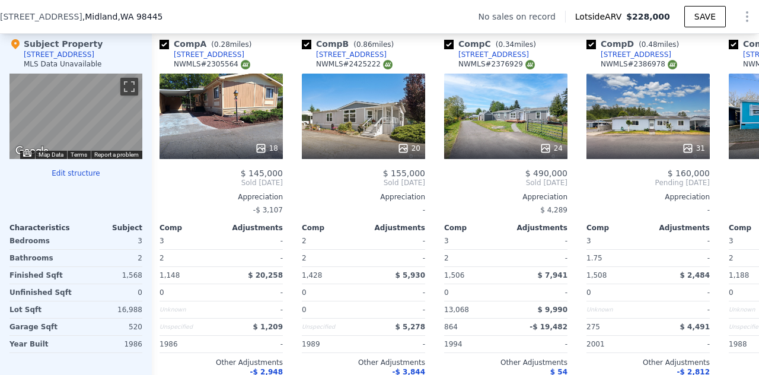
scroll to position [0, 7]
type input "$ 60,000"
click at [549, 152] on icon at bounding box center [545, 148] width 8 height 8
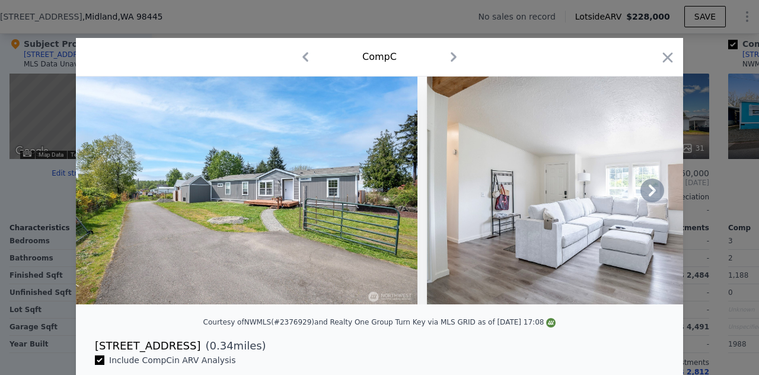
click at [654, 191] on icon at bounding box center [653, 191] width 24 height 24
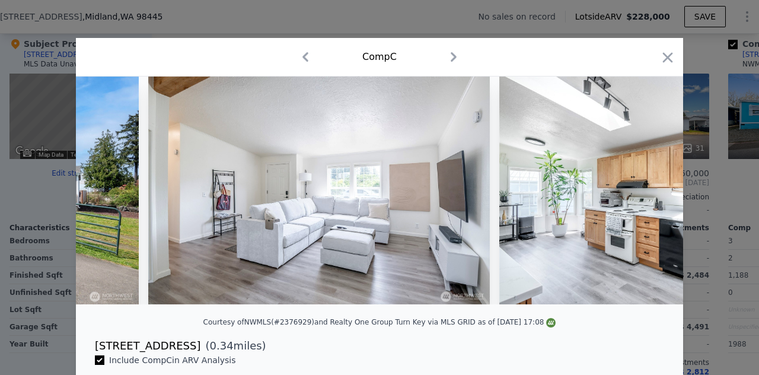
scroll to position [0, 285]
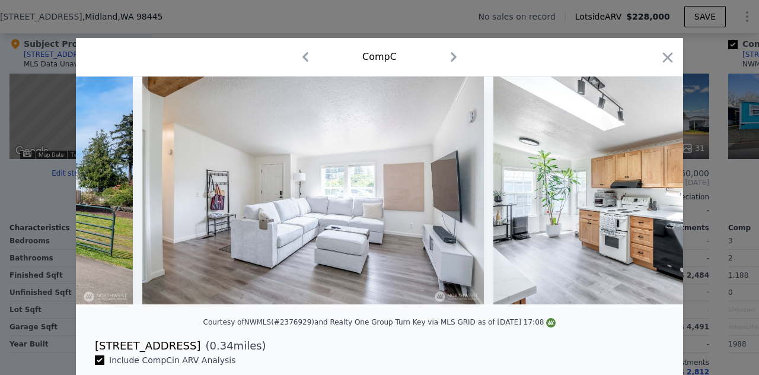
click at [654, 191] on img at bounding box center [665, 191] width 342 height 228
click at [649, 192] on icon at bounding box center [653, 191] width 24 height 24
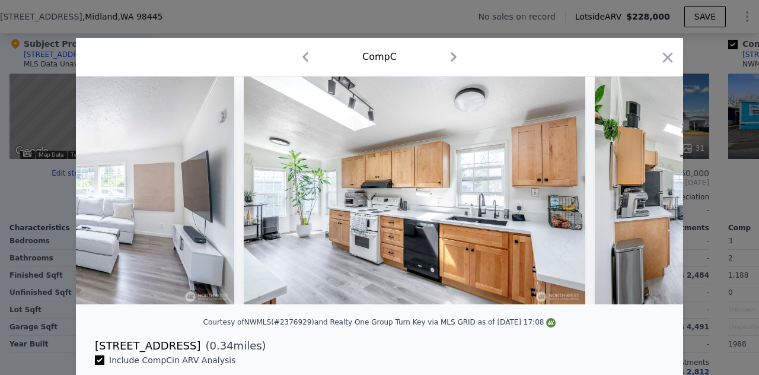
scroll to position [0, 570]
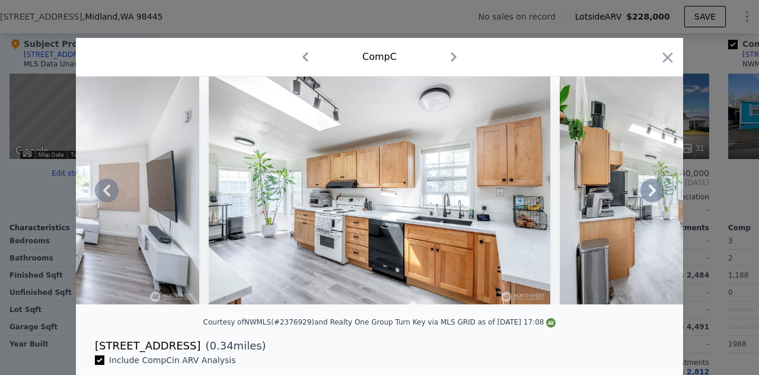
click at [649, 192] on icon at bounding box center [653, 191] width 24 height 24
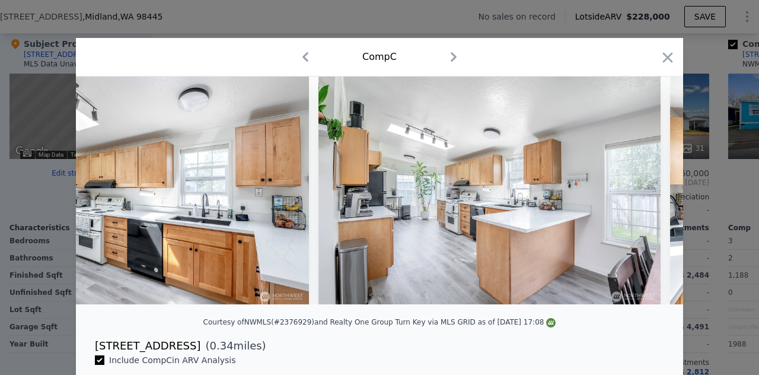
scroll to position [0, 854]
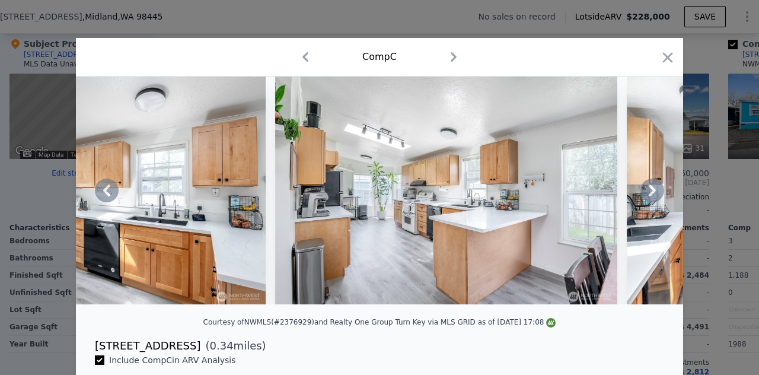
click at [649, 192] on icon at bounding box center [653, 191] width 24 height 24
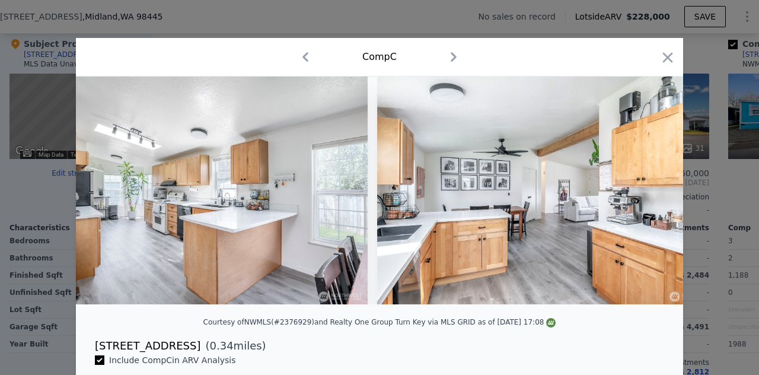
scroll to position [0, 1139]
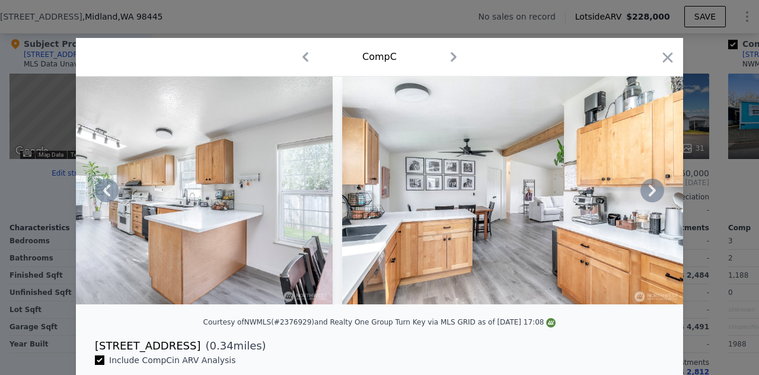
click at [649, 192] on icon at bounding box center [653, 191] width 24 height 24
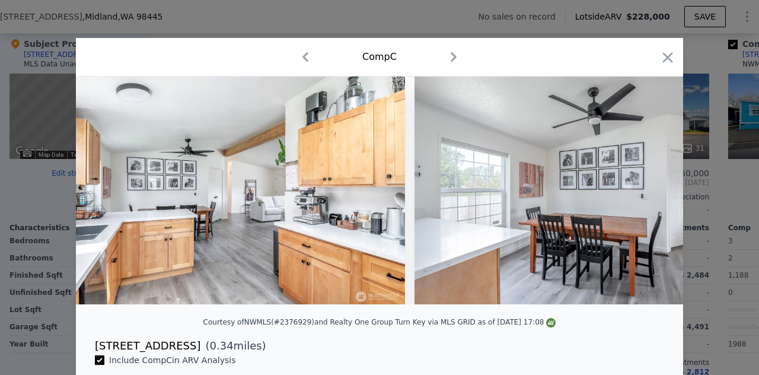
scroll to position [0, 1424]
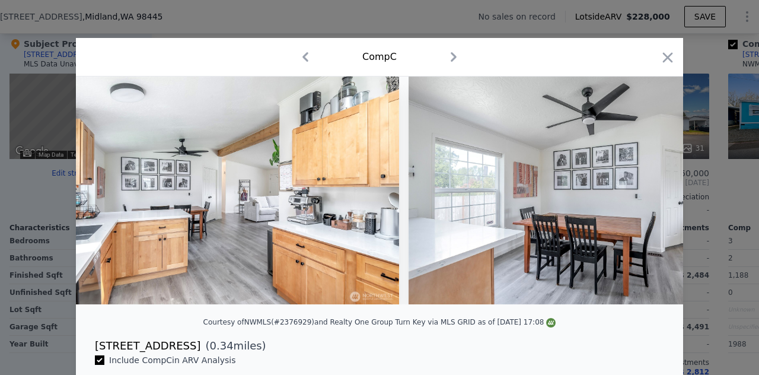
click at [649, 192] on img at bounding box center [580, 191] width 342 height 228
click at [649, 192] on icon at bounding box center [653, 191] width 24 height 24
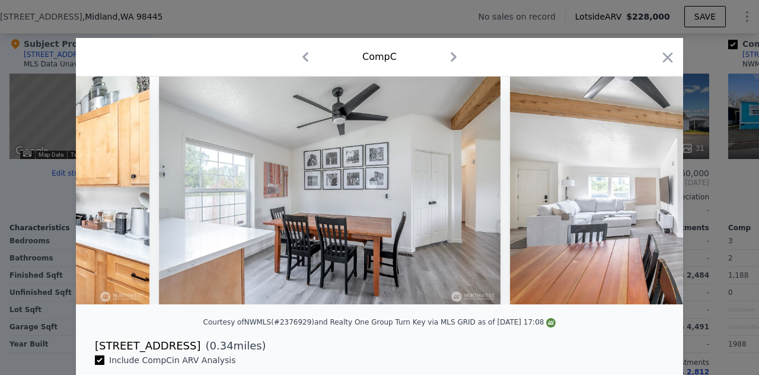
scroll to position [0, 1709]
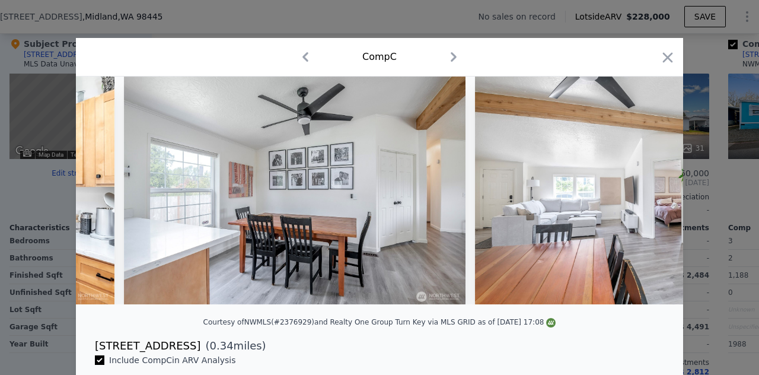
click at [649, 192] on img at bounding box center [646, 191] width 342 height 228
click at [649, 192] on icon at bounding box center [653, 191] width 24 height 24
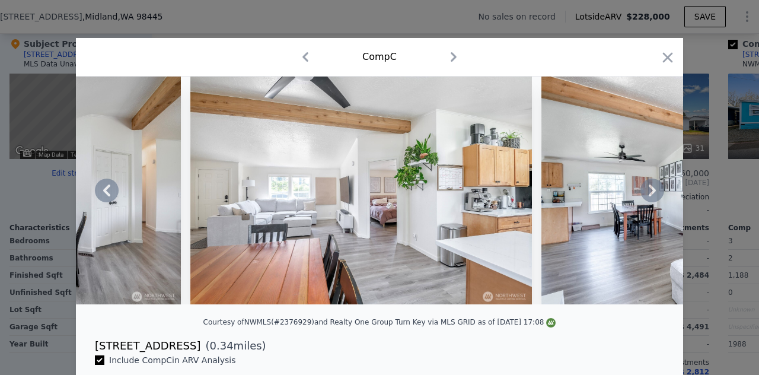
click at [649, 192] on icon at bounding box center [653, 191] width 24 height 24
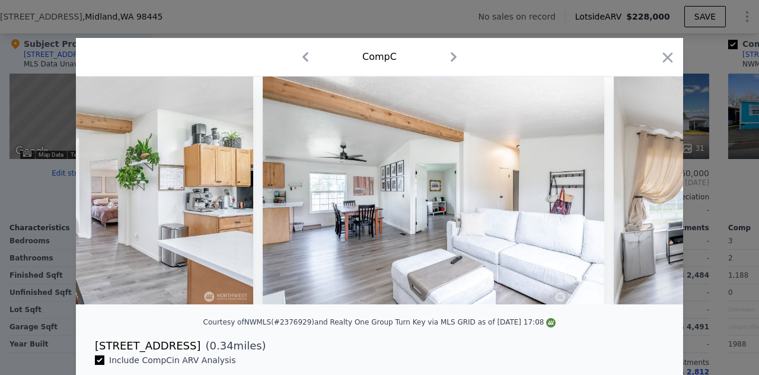
scroll to position [0, 2278]
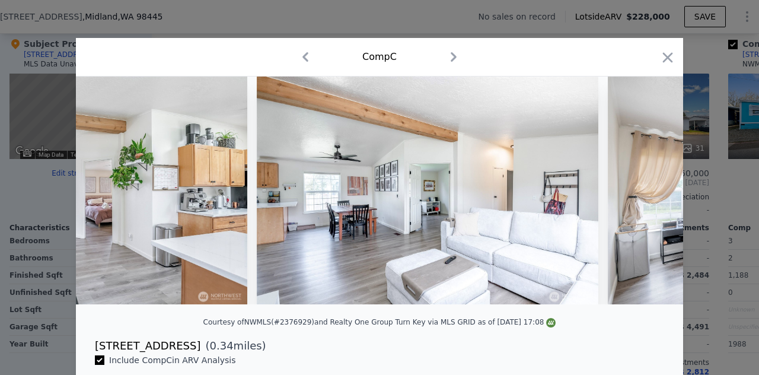
click at [649, 192] on div at bounding box center [379, 191] width 607 height 228
click at [649, 192] on icon at bounding box center [653, 191] width 24 height 24
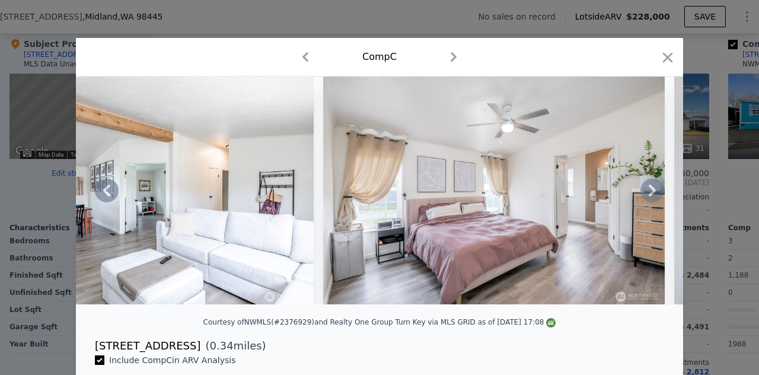
click at [649, 192] on icon at bounding box center [653, 191] width 24 height 24
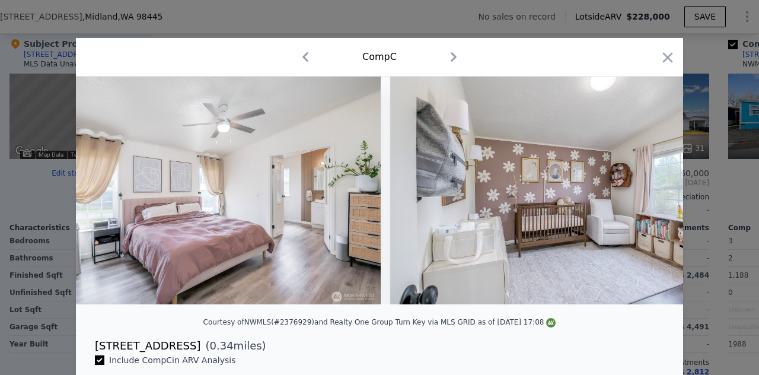
scroll to position [0, 2848]
click at [649, 192] on icon at bounding box center [653, 191] width 24 height 24
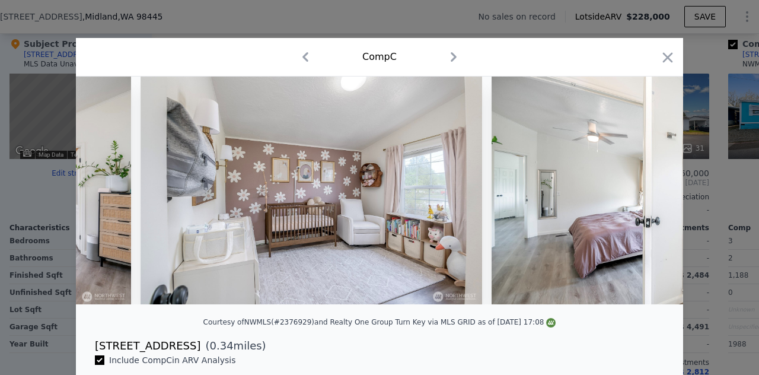
scroll to position [0, 3132]
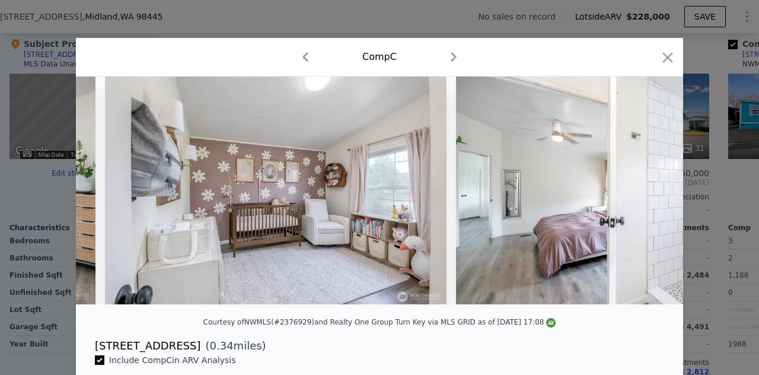
click at [649, 192] on div at bounding box center [379, 191] width 607 height 228
click at [649, 192] on icon at bounding box center [653, 191] width 24 height 24
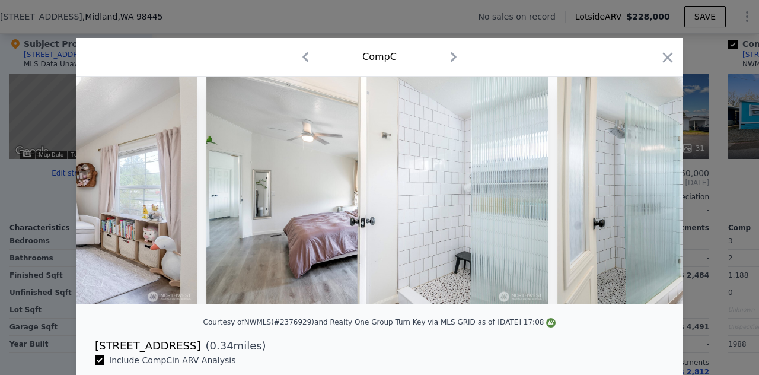
scroll to position [0, 3417]
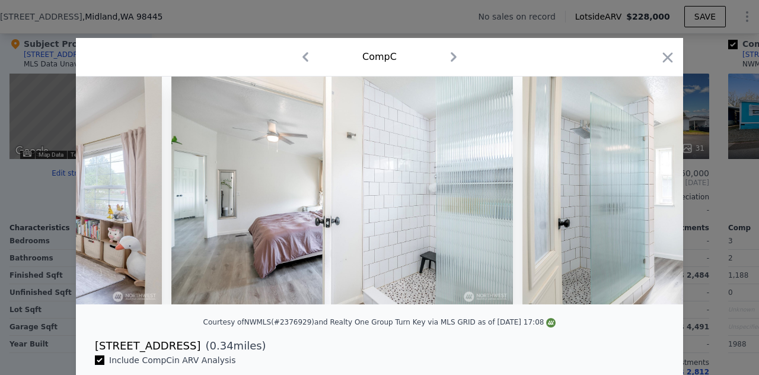
click at [649, 192] on div at bounding box center [379, 191] width 607 height 228
click at [649, 192] on icon at bounding box center [653, 191] width 24 height 24
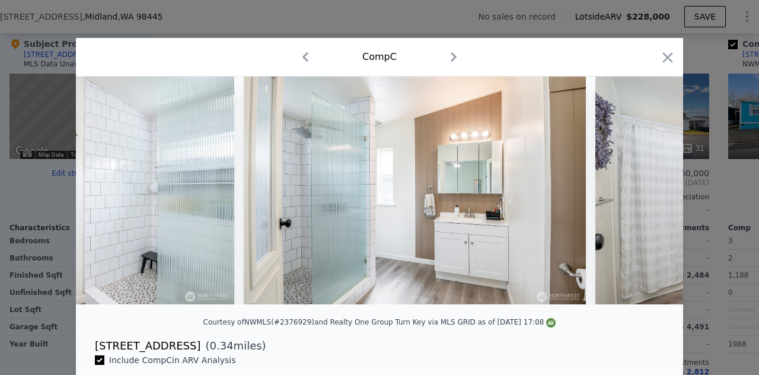
scroll to position [0, 3702]
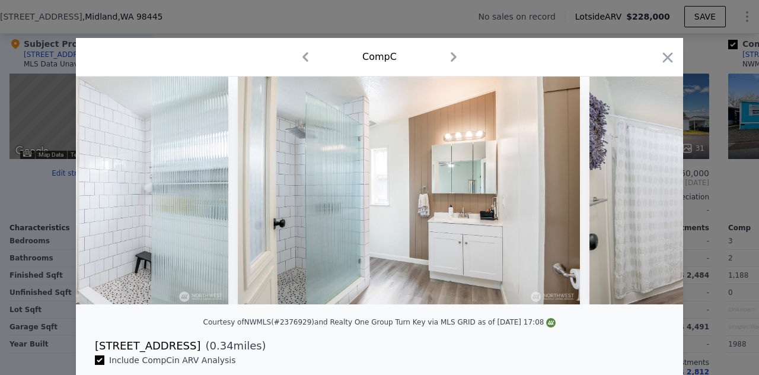
click at [649, 192] on div at bounding box center [379, 191] width 607 height 228
click at [649, 192] on icon at bounding box center [653, 191] width 24 height 24
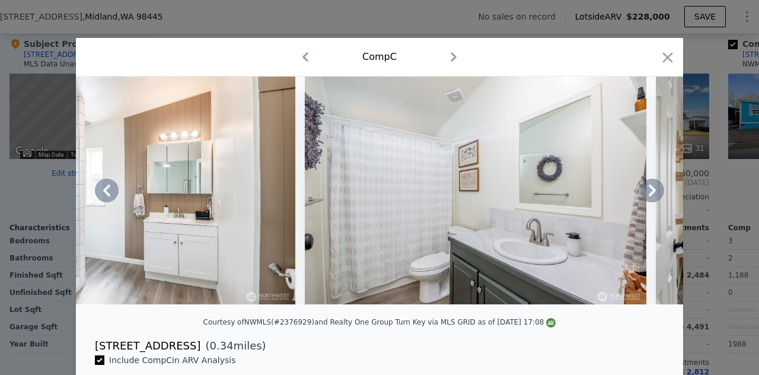
click at [649, 192] on icon at bounding box center [653, 191] width 24 height 24
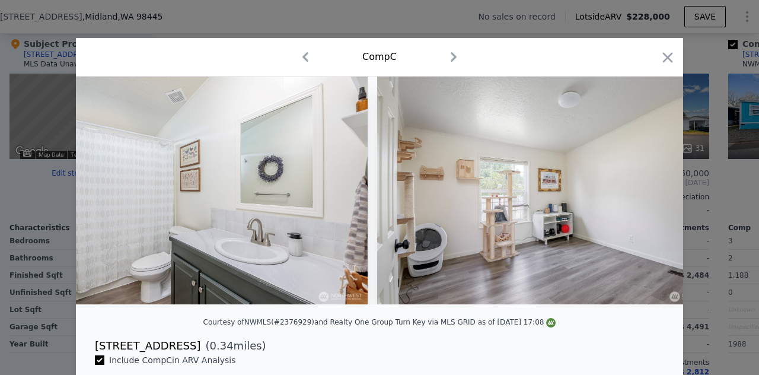
scroll to position [0, 4271]
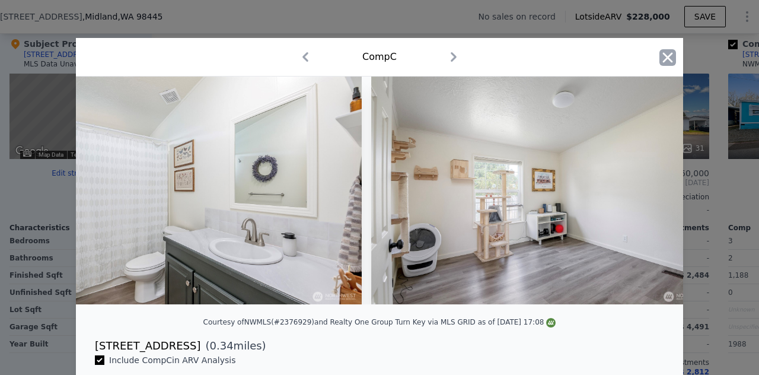
click at [666, 58] on icon "button" at bounding box center [668, 57] width 17 height 17
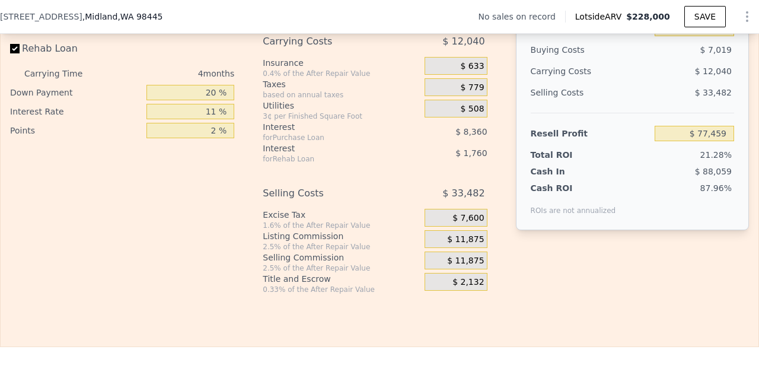
scroll to position [1865, 0]
